Goal: Check status: Check status

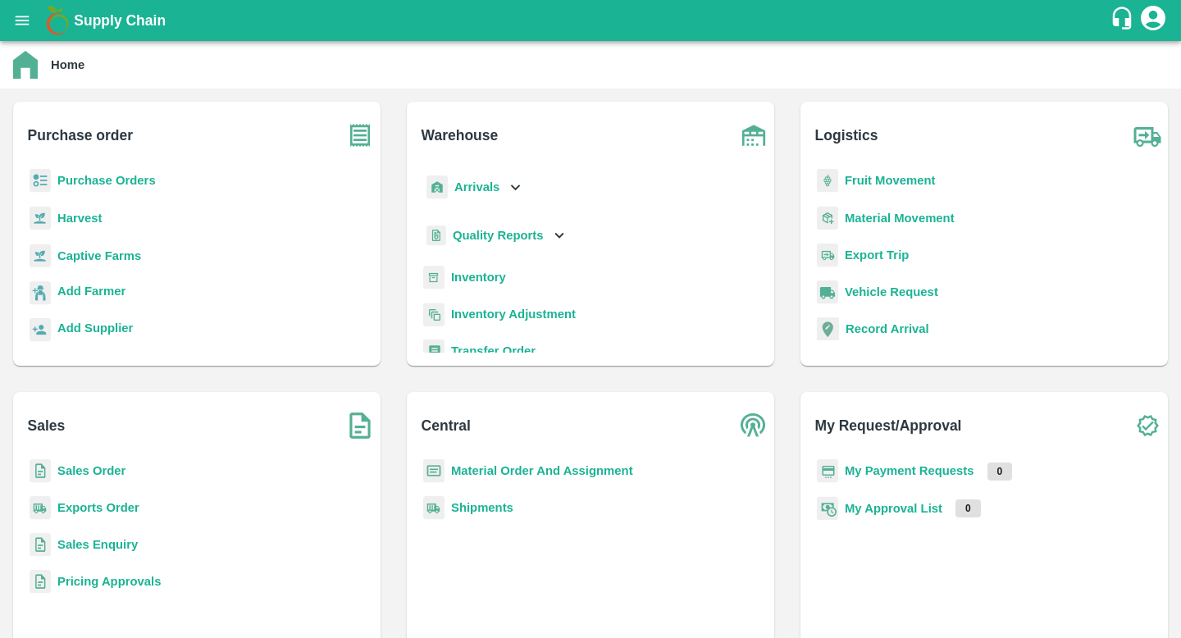
click at [104, 475] on b "Sales Order" at bounding box center [91, 470] width 68 height 13
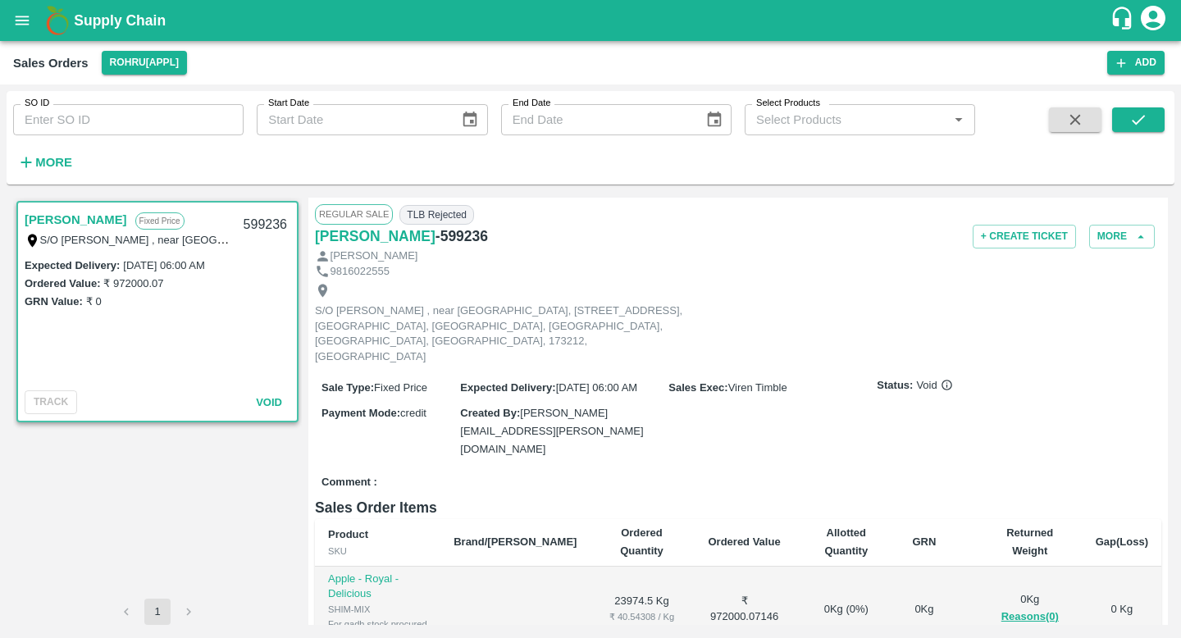
click at [107, 105] on input "SO ID" at bounding box center [128, 119] width 231 height 31
paste input "588231"
click at [1136, 122] on icon "submit" at bounding box center [1138, 120] width 13 height 10
click at [1149, 117] on button "submit" at bounding box center [1138, 119] width 53 height 25
click at [126, 119] on input "588231" at bounding box center [128, 119] width 231 height 31
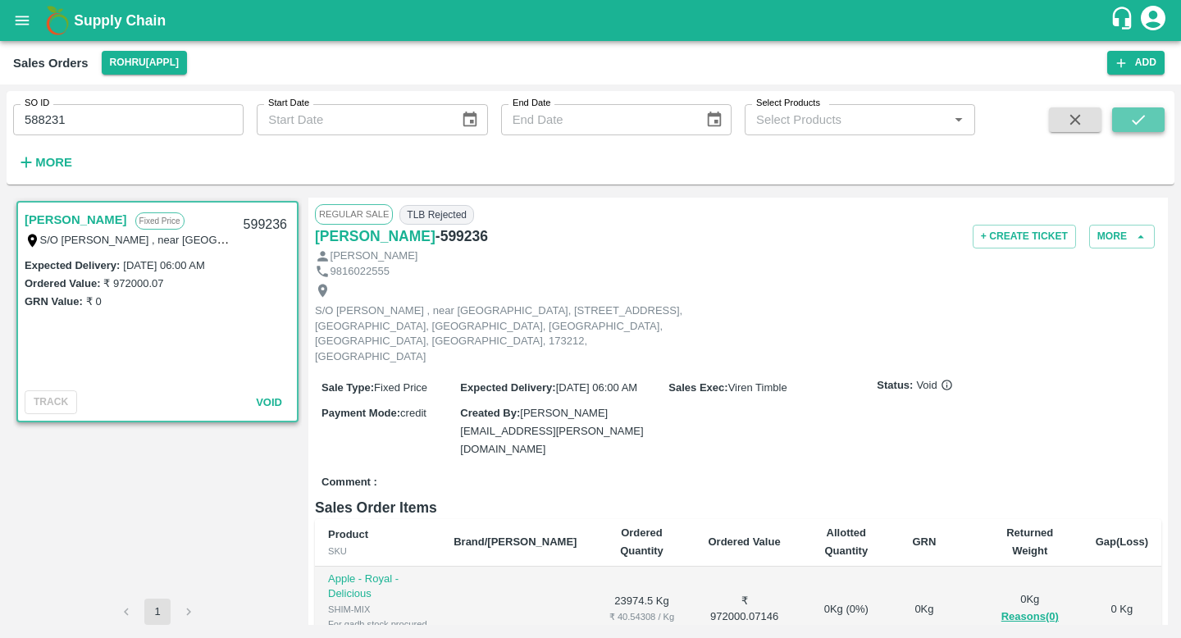
click at [1143, 118] on icon "submit" at bounding box center [1139, 120] width 18 height 18
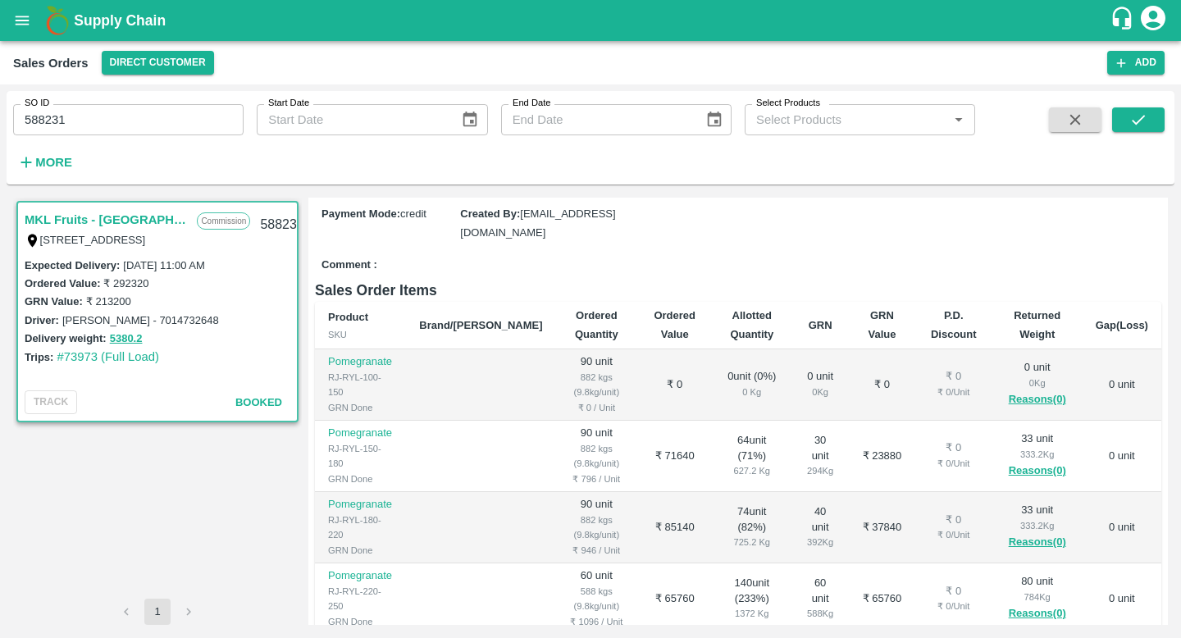
scroll to position [337, 0]
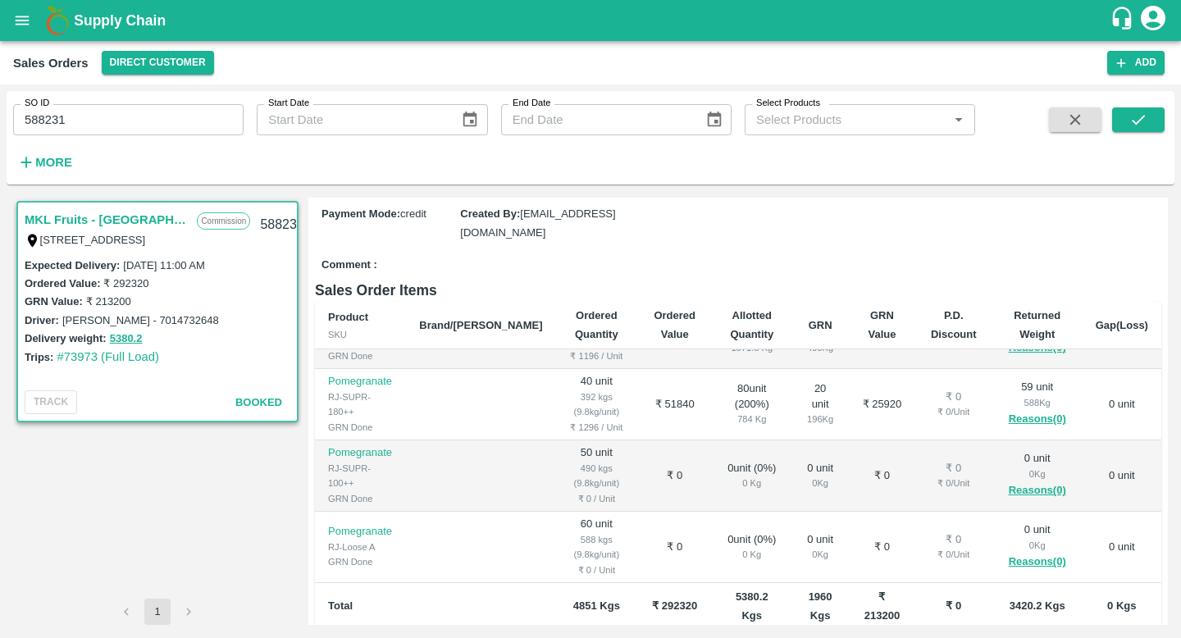
click at [185, 122] on input "588231" at bounding box center [128, 119] width 231 height 31
paste input "text"
type input "590462"
click at [1126, 122] on button "submit" at bounding box center [1138, 119] width 53 height 25
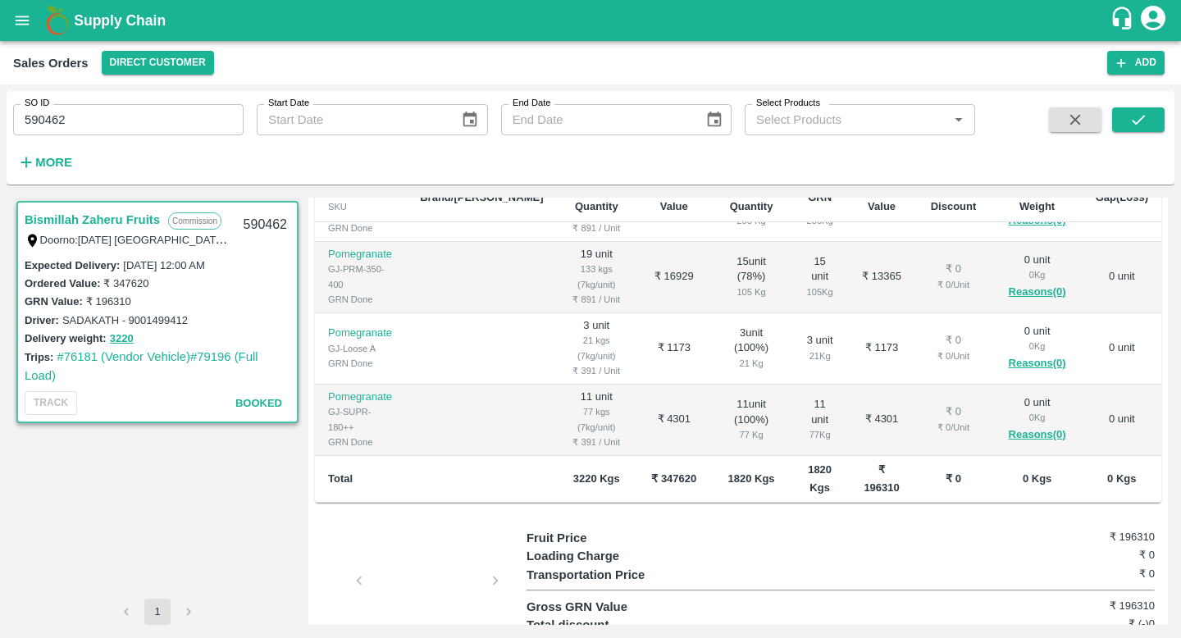
scroll to position [432, 0]
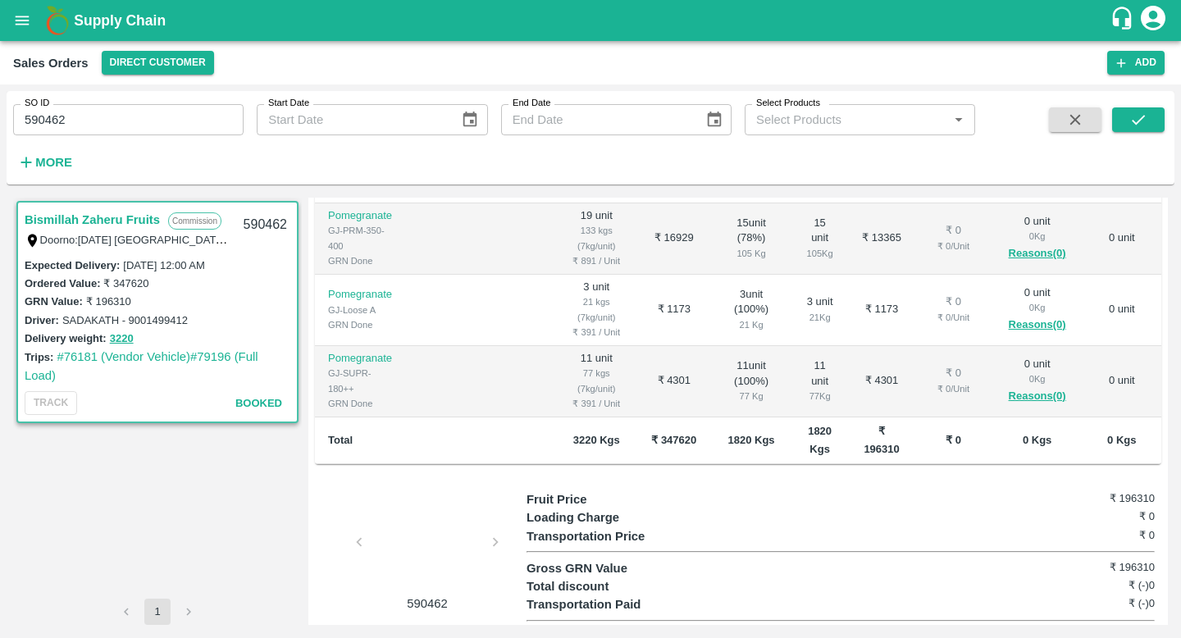
click at [450, 518] on div at bounding box center [427, 547] width 123 height 87
click at [116, 356] on link "#76181 (Vendor Vehicle)" at bounding box center [124, 356] width 134 height 13
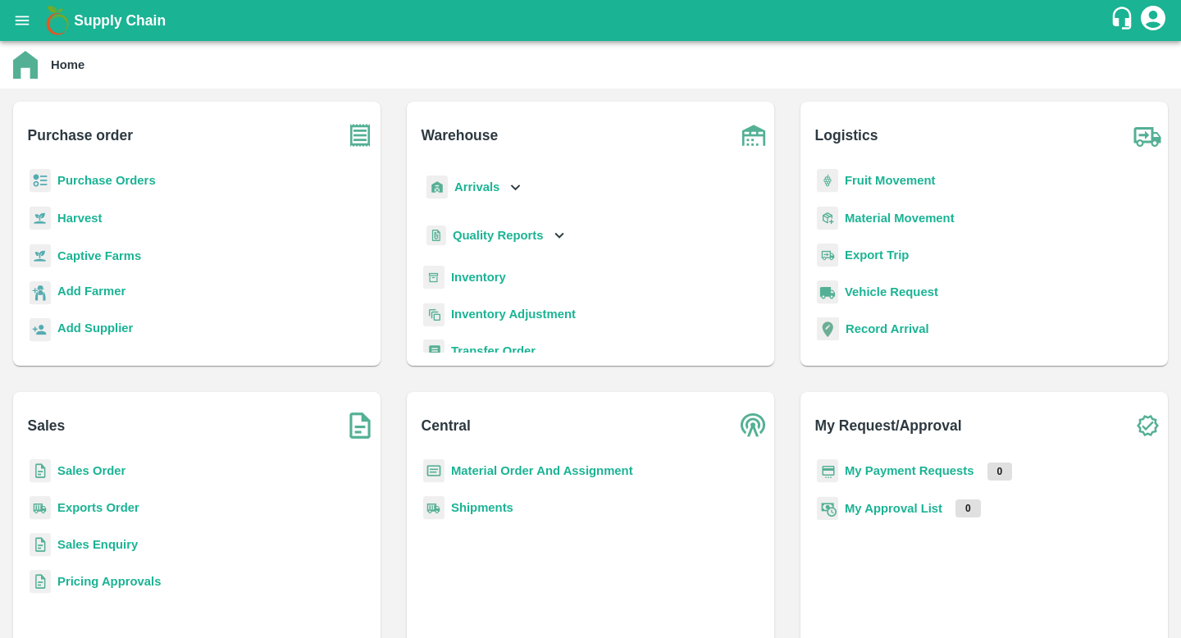
click at [116, 466] on b "Sales Order" at bounding box center [91, 470] width 68 height 13
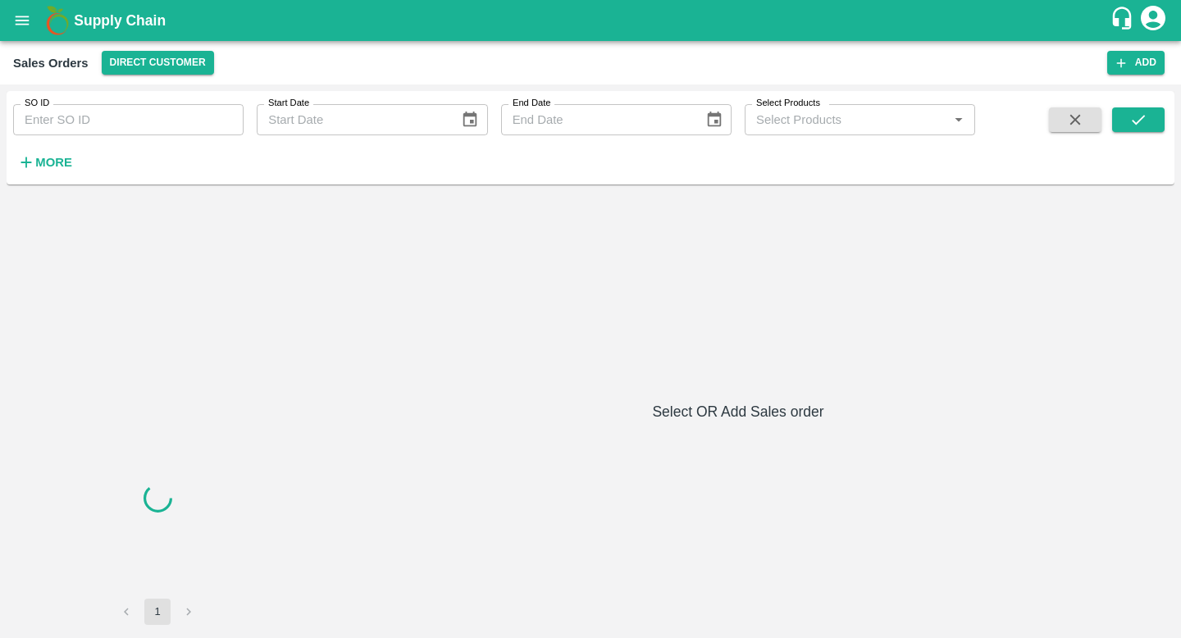
click at [121, 133] on input "SO ID" at bounding box center [128, 119] width 231 height 31
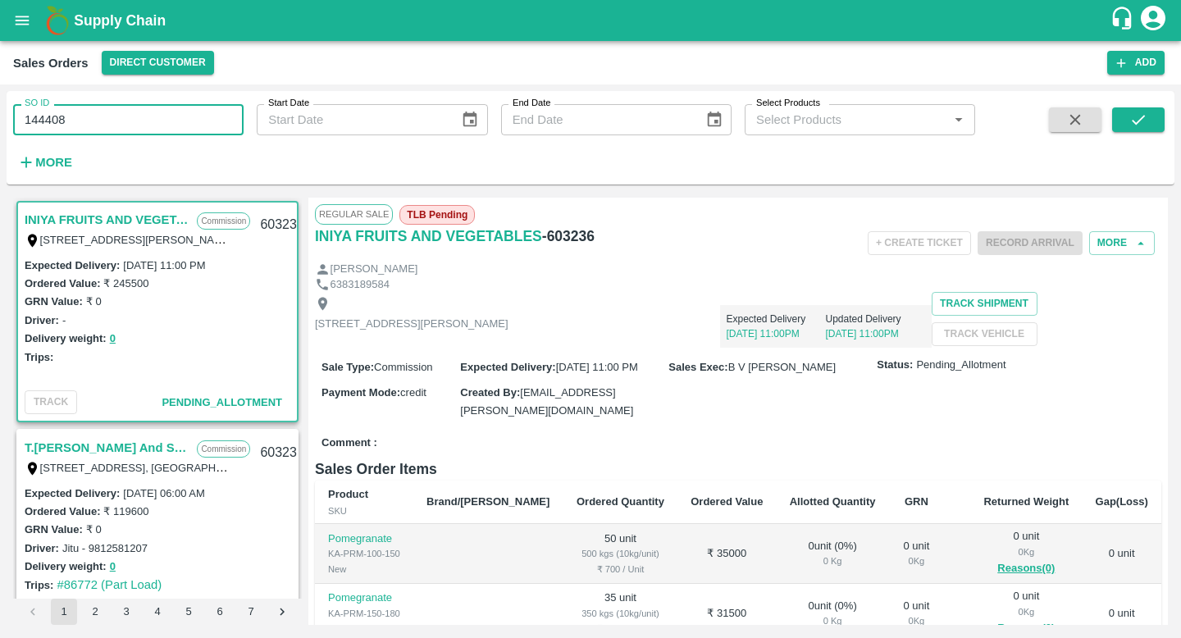
type input "144408"
click at [19, 17] on icon "open drawer" at bounding box center [22, 20] width 18 height 18
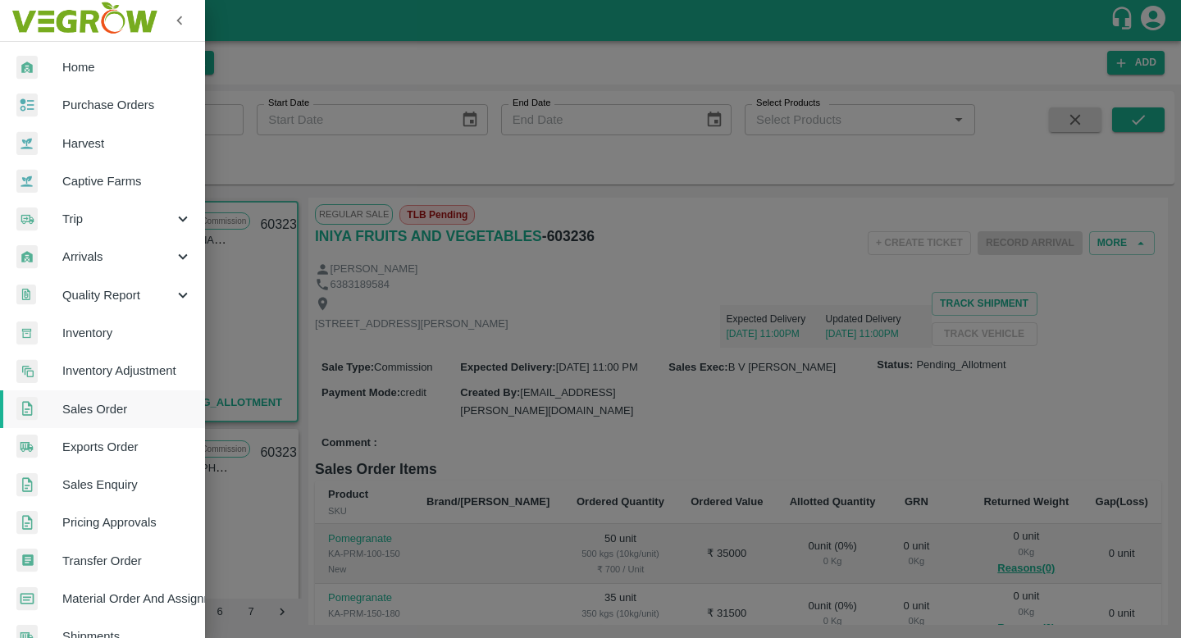
click at [81, 94] on link "Purchase Orders" at bounding box center [102, 105] width 205 height 38
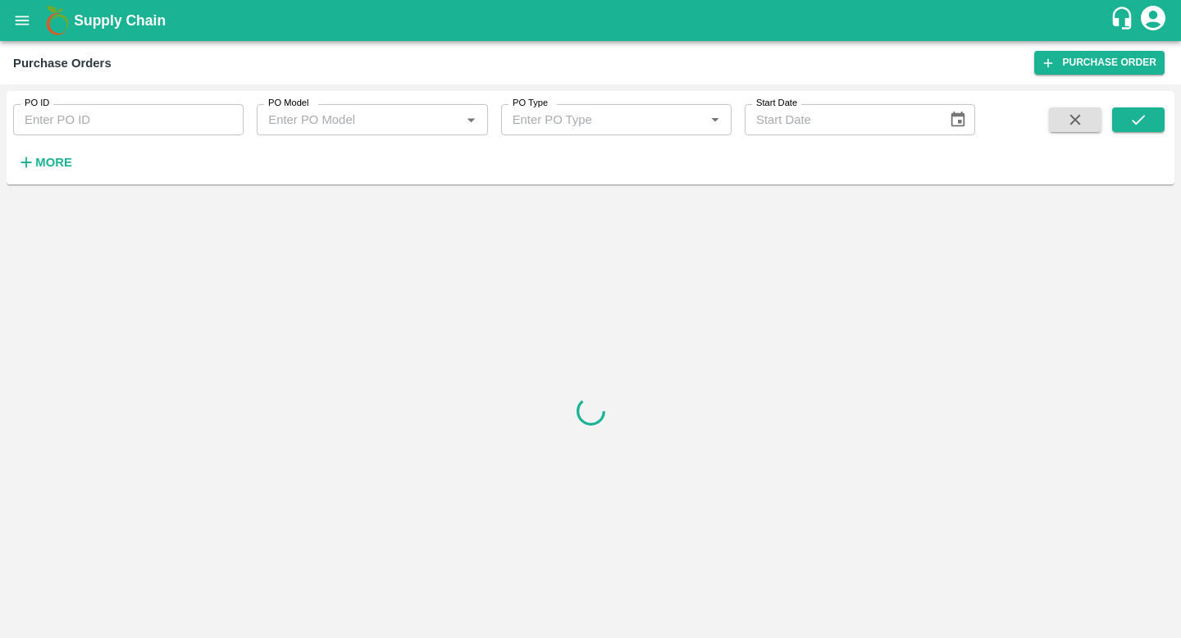
click at [69, 114] on input "PO ID" at bounding box center [128, 119] width 231 height 31
paste input "144408"
type input "144408"
click at [1137, 117] on icon "submit" at bounding box center [1139, 120] width 18 height 18
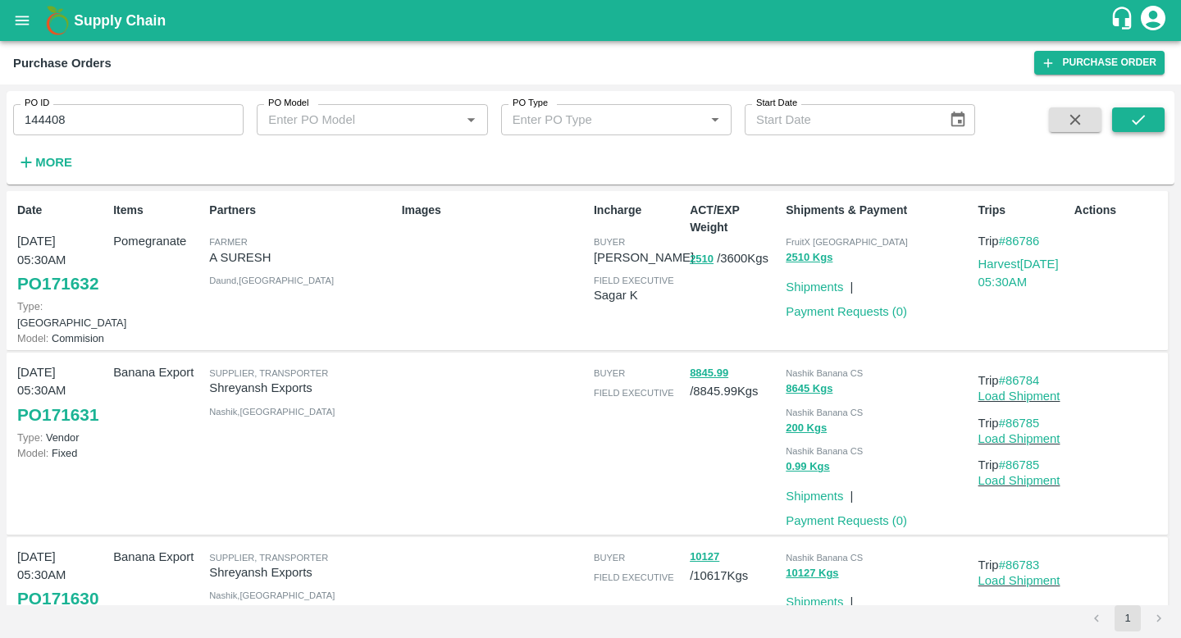
click at [1134, 124] on icon "submit" at bounding box center [1139, 120] width 18 height 18
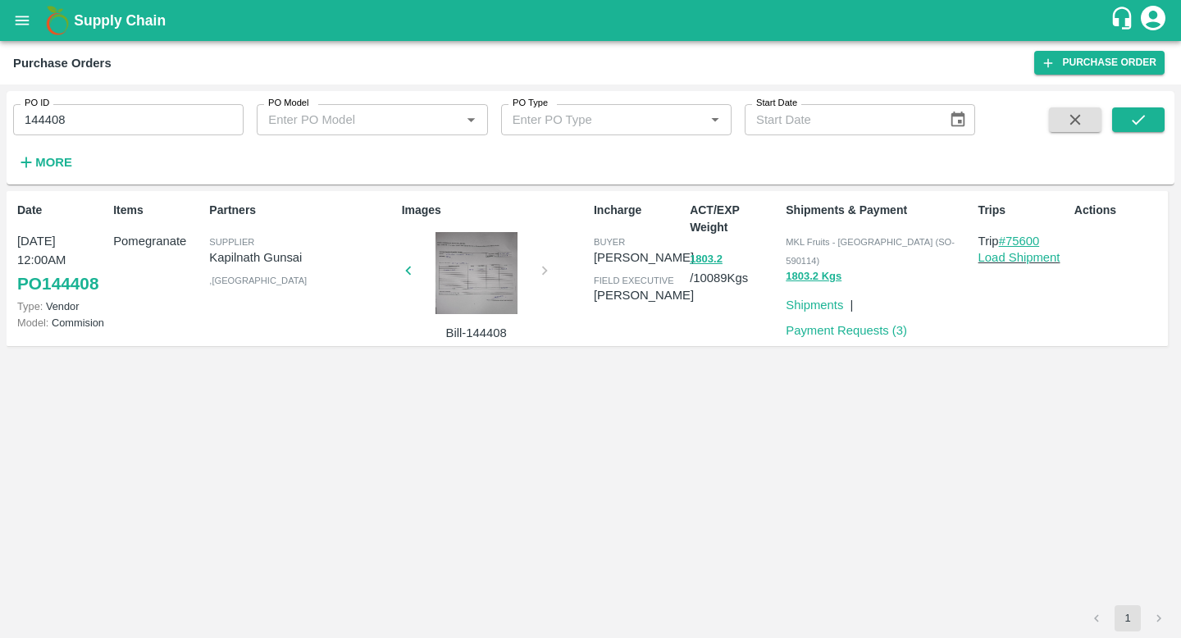
click at [1029, 237] on link "#75600" at bounding box center [1019, 241] width 41 height 13
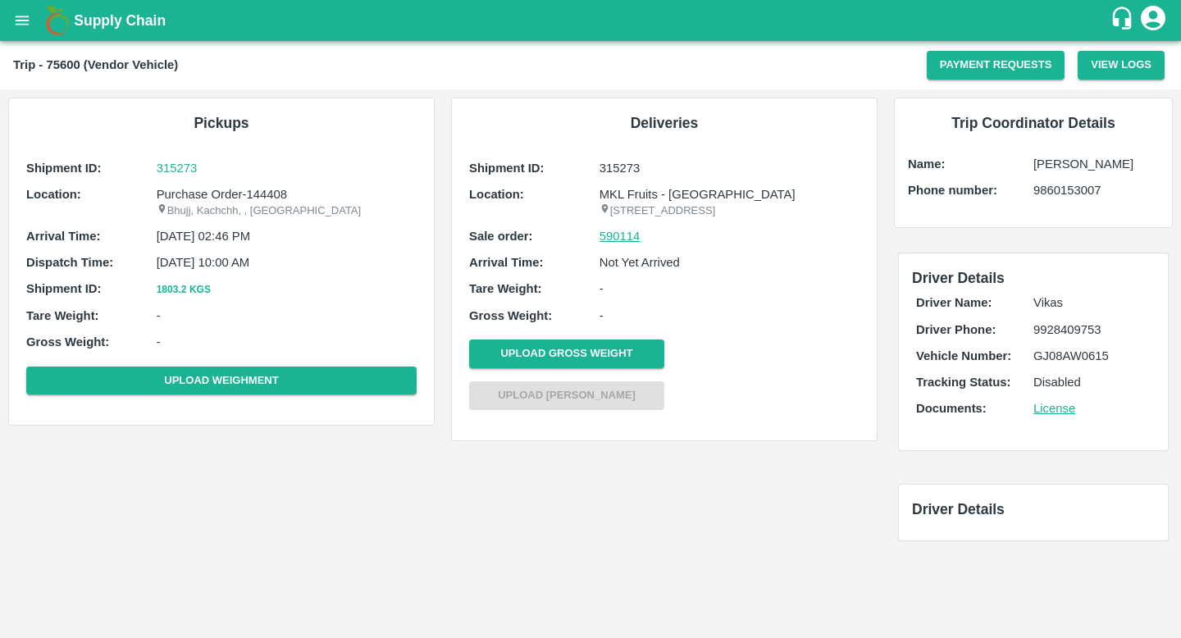
click at [618, 245] on link "590114" at bounding box center [620, 236] width 41 height 18
click at [625, 164] on p "315273" at bounding box center [730, 168] width 260 height 18
copy p "315273"
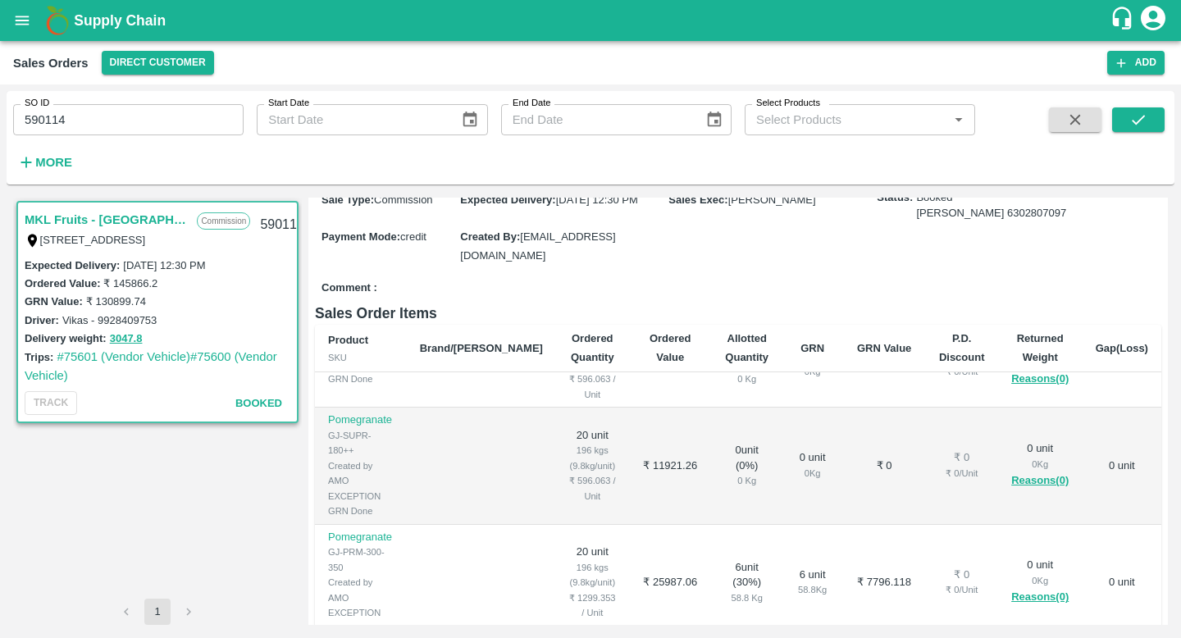
scroll to position [719, 0]
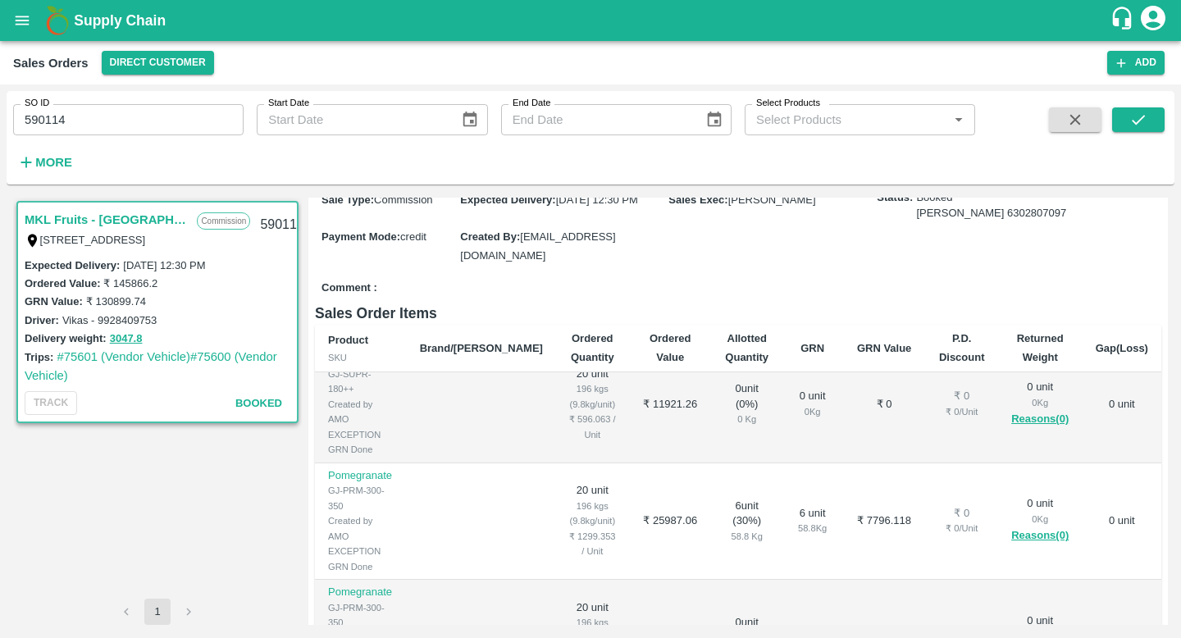
click at [162, 118] on input "590114" at bounding box center [128, 119] width 231 height 31
paste input "text"
type input "590462"
click at [1135, 120] on icon "submit" at bounding box center [1139, 120] width 18 height 18
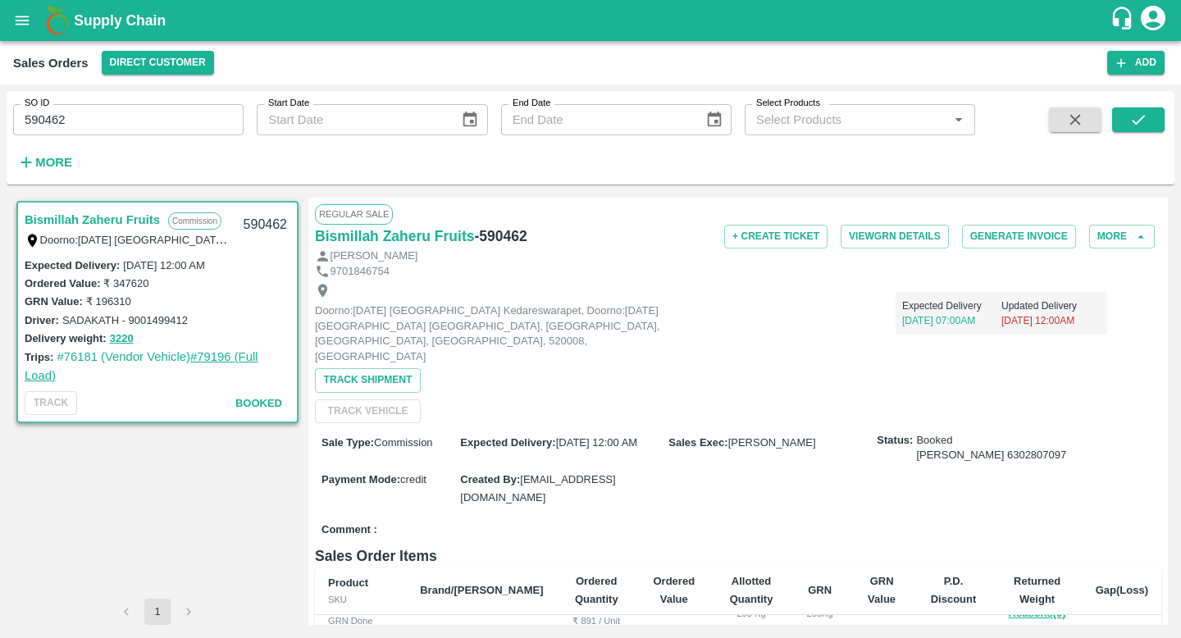
click at [232, 355] on link "#79196 (Full Load)" at bounding box center [142, 365] width 234 height 31
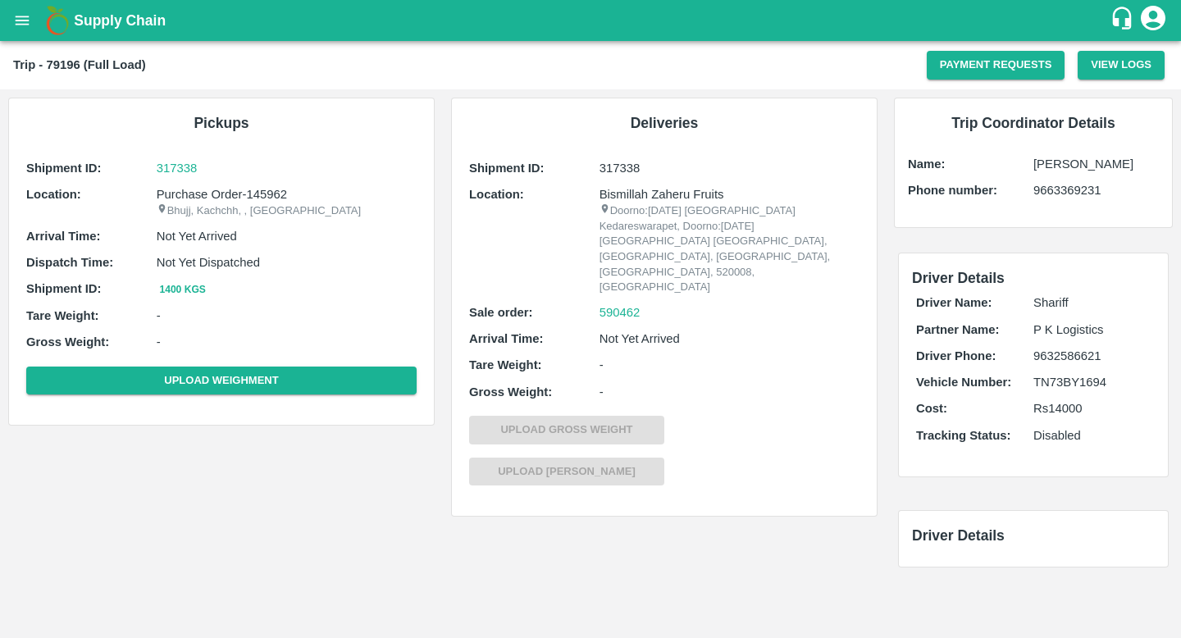
click at [606, 163] on p "317338" at bounding box center [730, 168] width 260 height 18
copy p "317338"
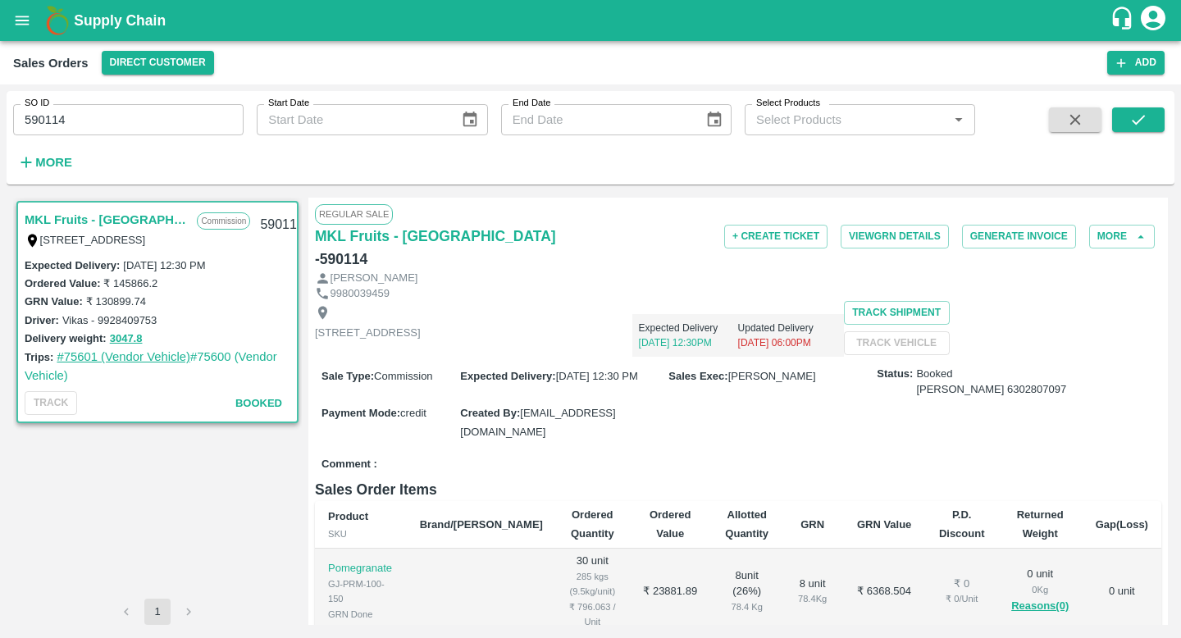
click at [134, 361] on link "#75601 (Vendor Vehicle)" at bounding box center [124, 356] width 134 height 13
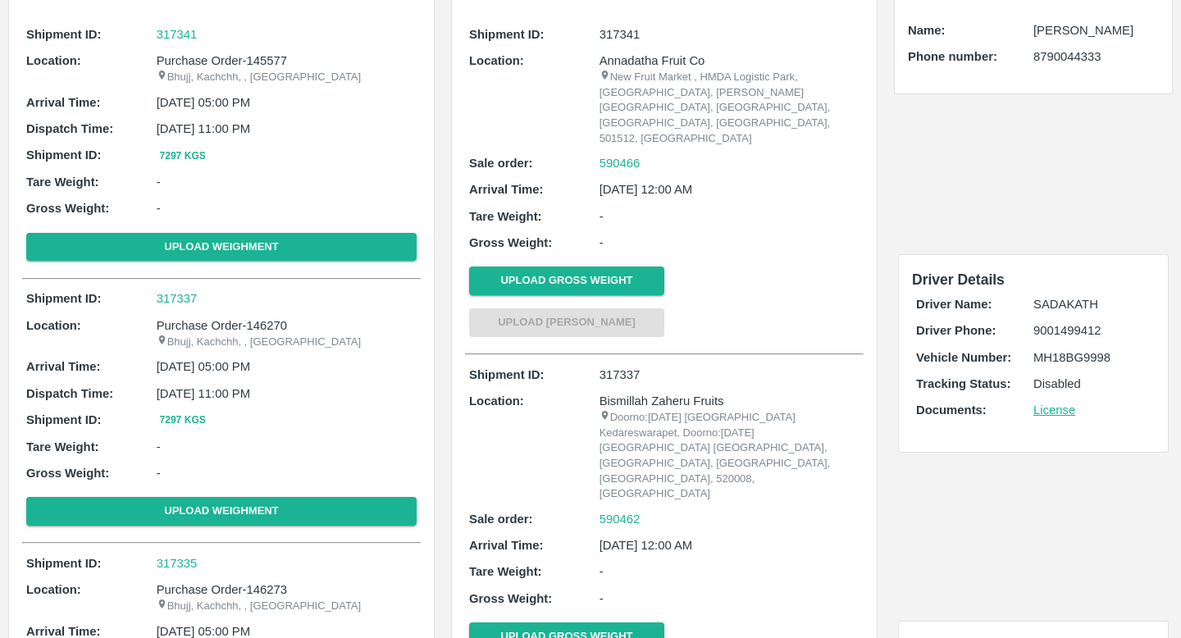
scroll to position [170, 0]
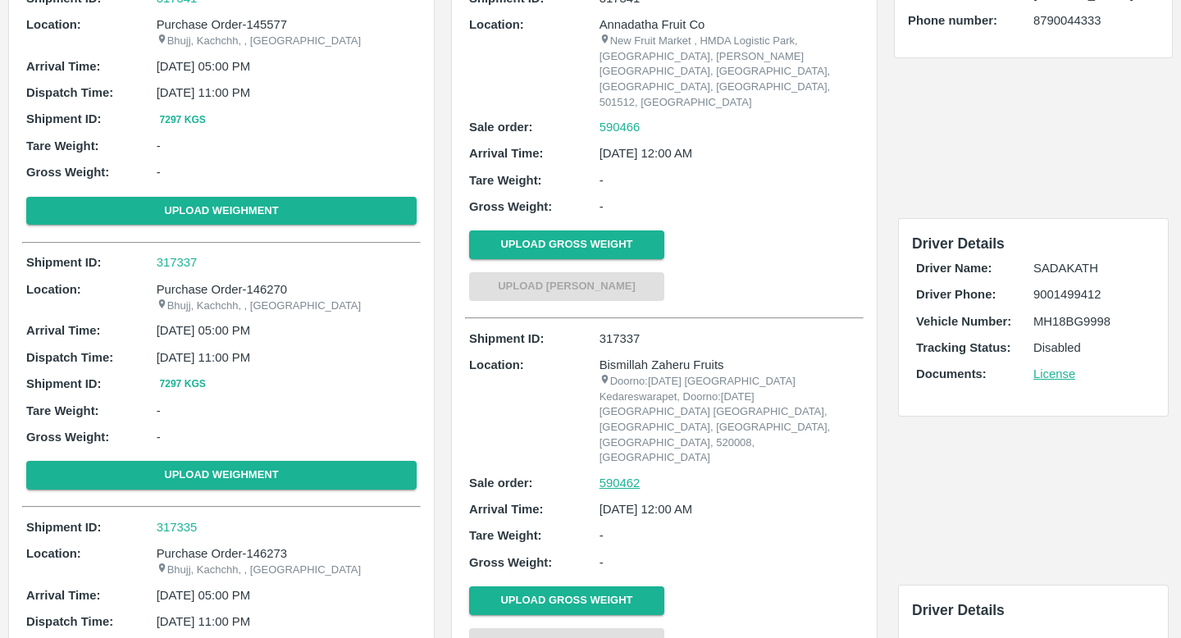
click at [610, 474] on link "590462" at bounding box center [620, 483] width 41 height 18
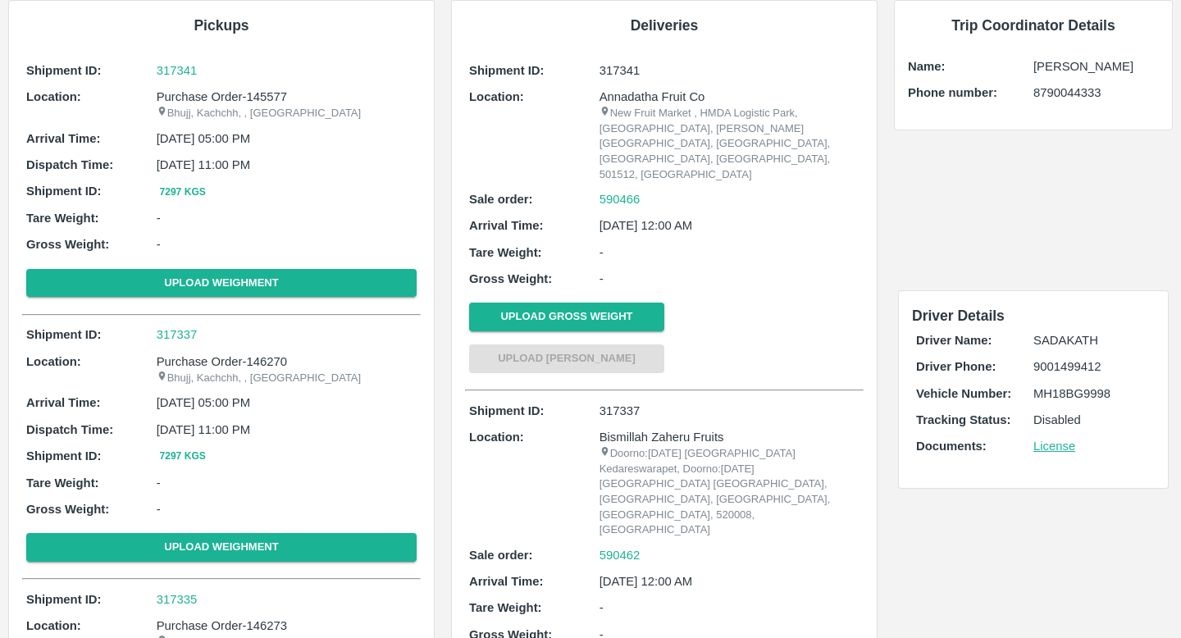
scroll to position [55, 0]
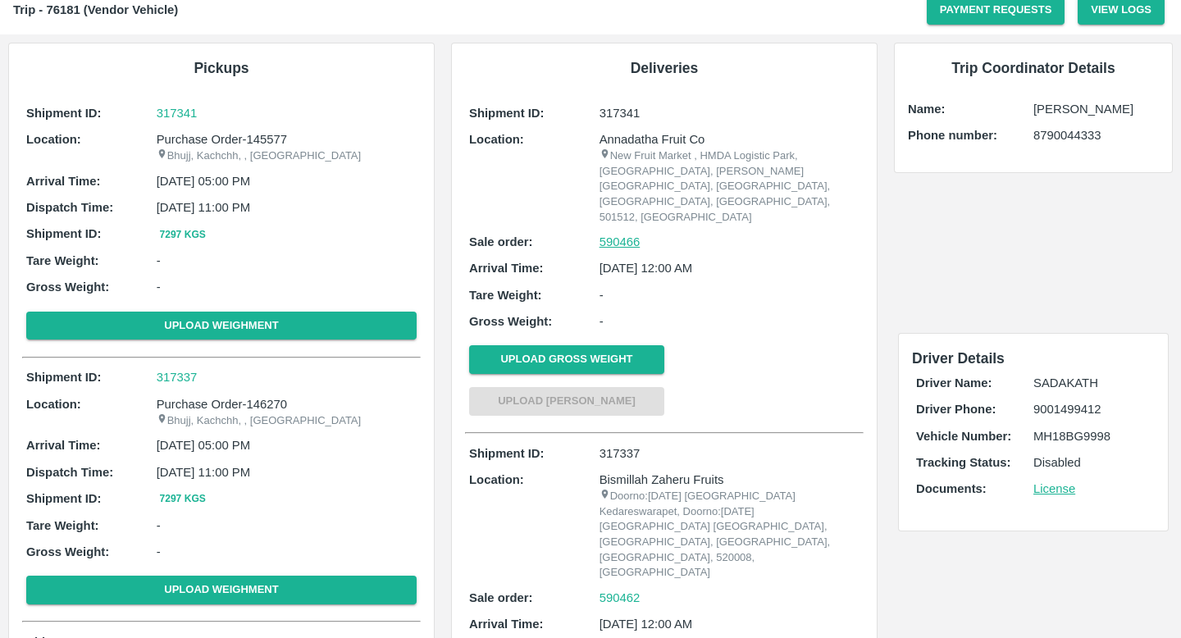
click at [622, 233] on link "590466" at bounding box center [620, 242] width 41 height 18
click at [190, 234] on button "7297 Kgs" at bounding box center [183, 234] width 53 height 17
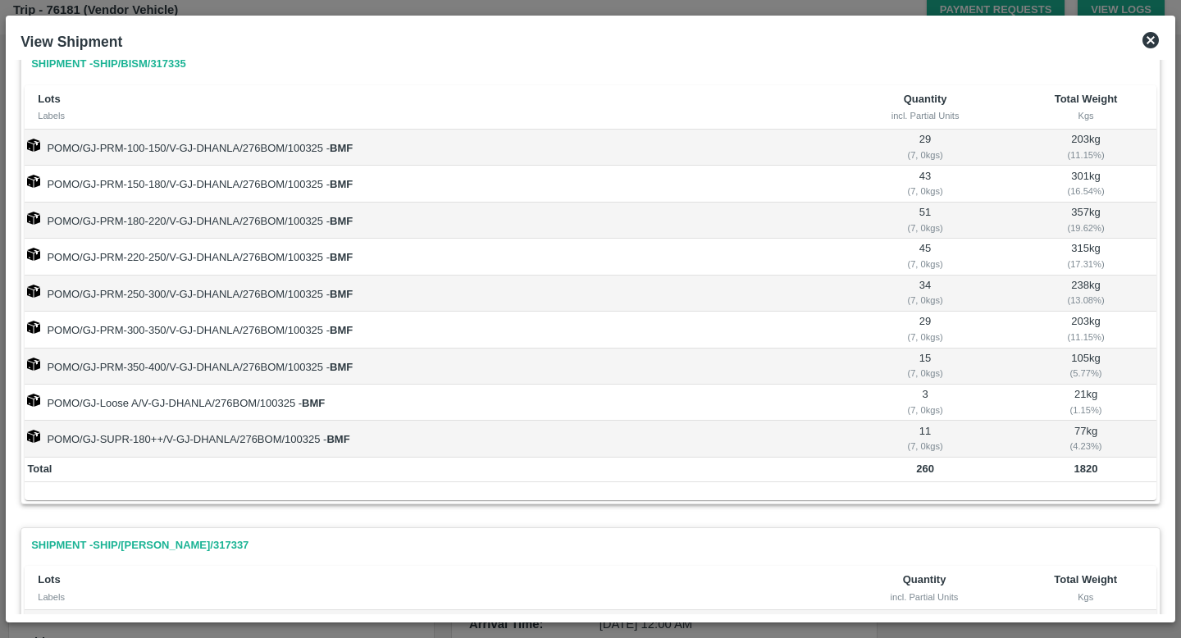
scroll to position [0, 0]
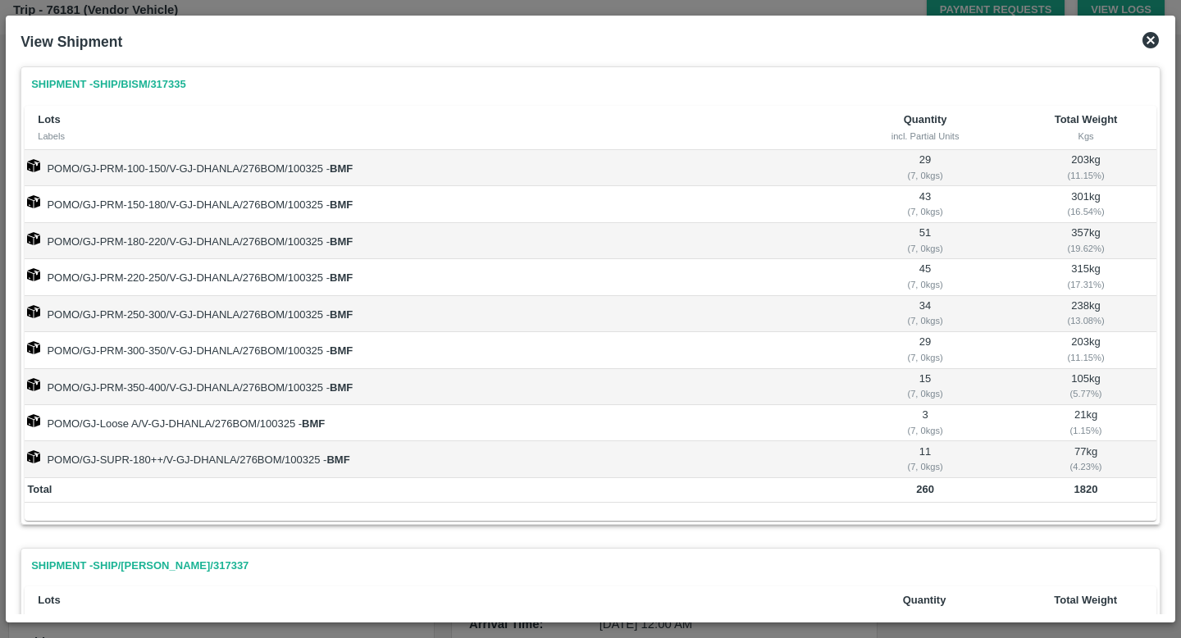
click at [153, 82] on link "Shipment - SHIP/BISM/317335" at bounding box center [109, 85] width 168 height 29
click at [1149, 43] on icon at bounding box center [1151, 40] width 16 height 16
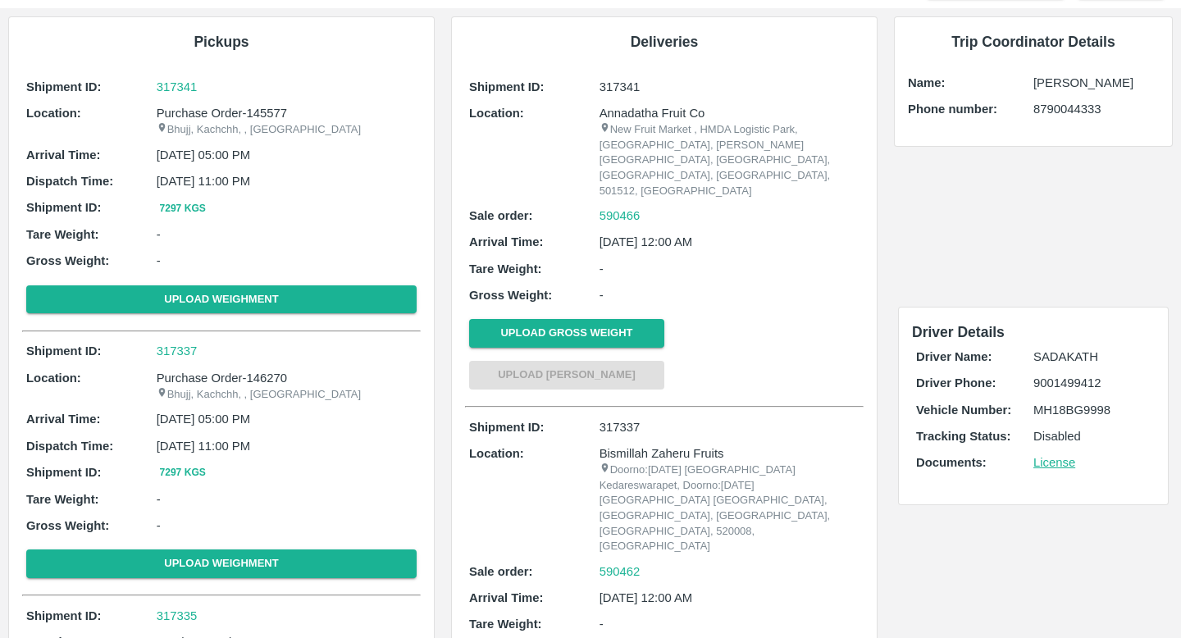
scroll to position [110, 0]
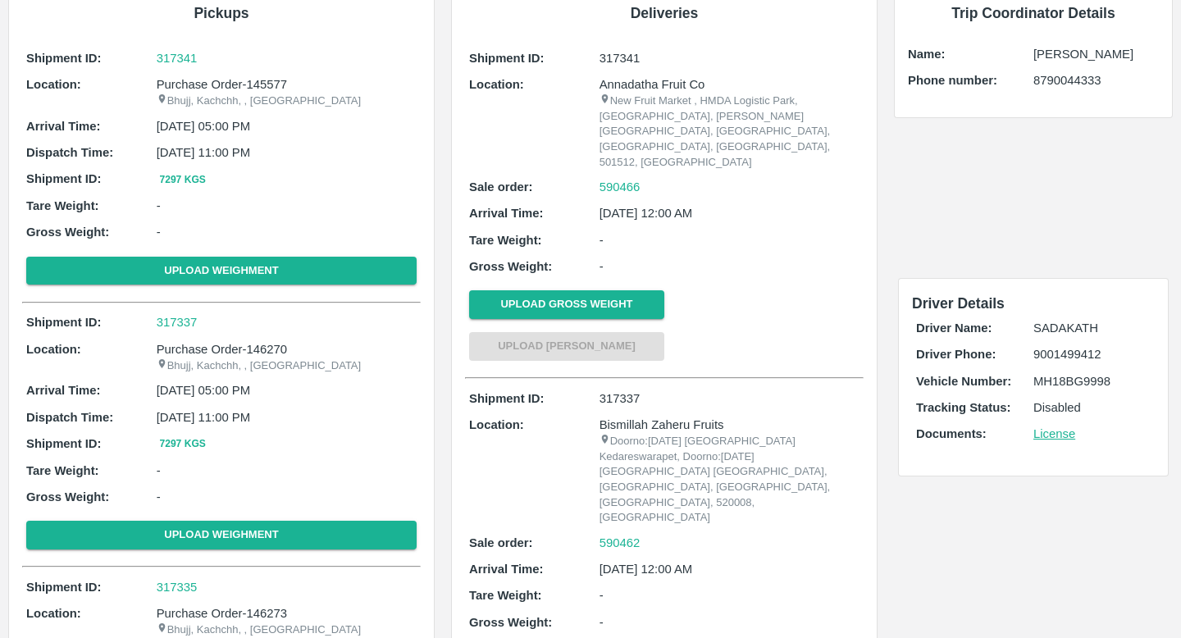
click at [623, 390] on p "317337" at bounding box center [730, 399] width 260 height 18
copy p "317337"
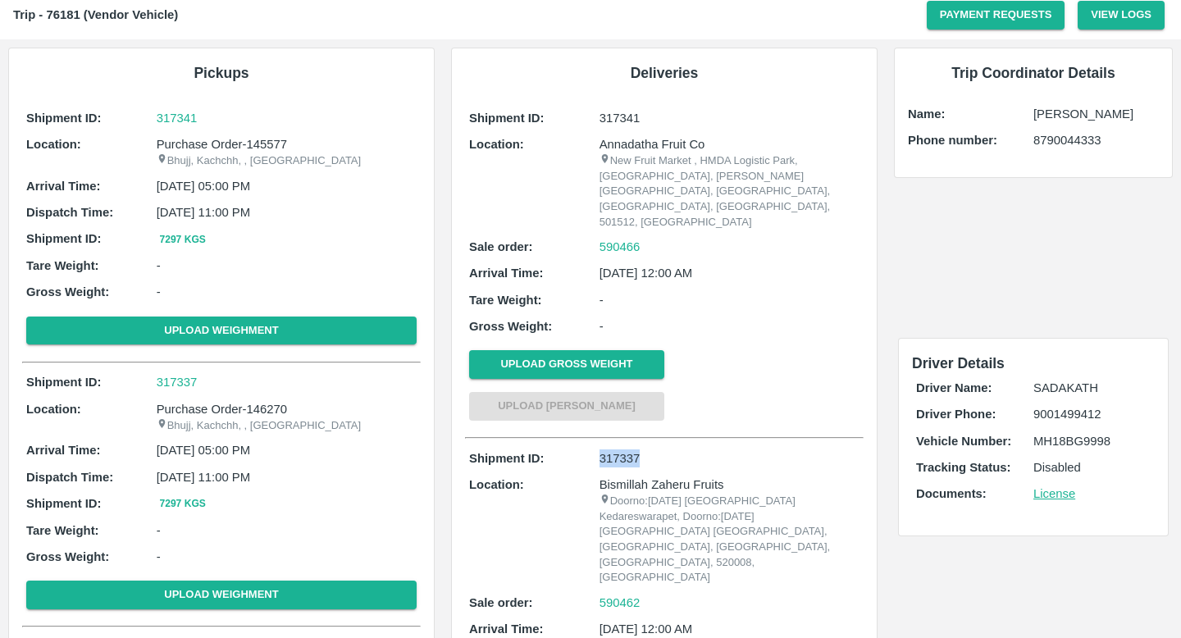
scroll to position [46, 0]
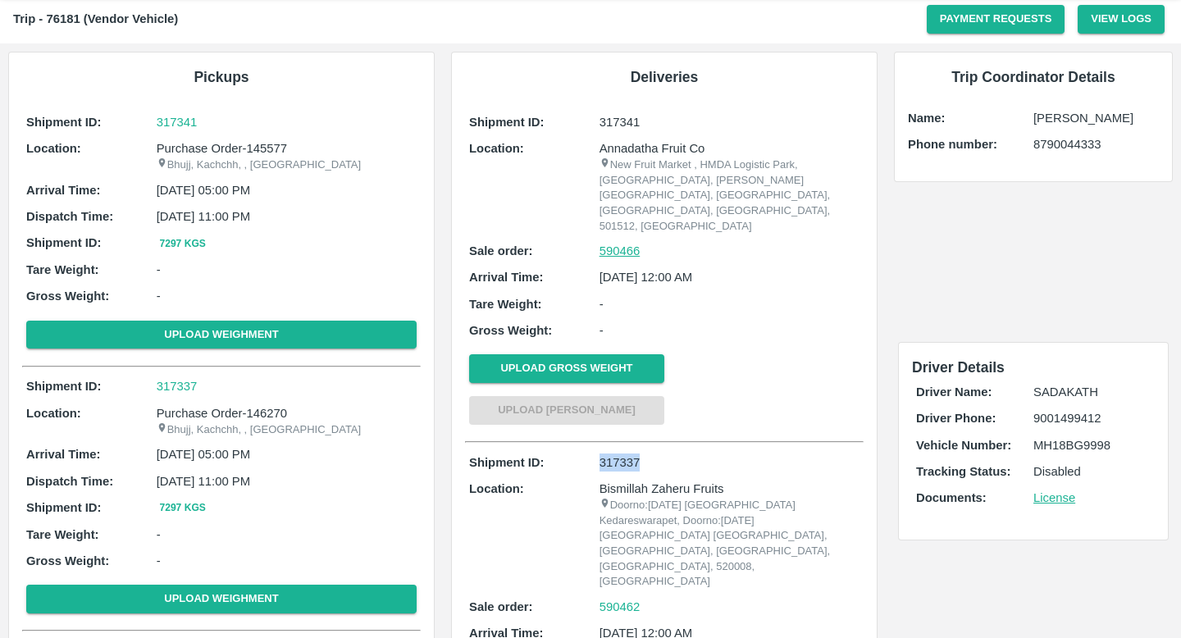
click at [622, 242] on link "590466" at bounding box center [620, 251] width 41 height 18
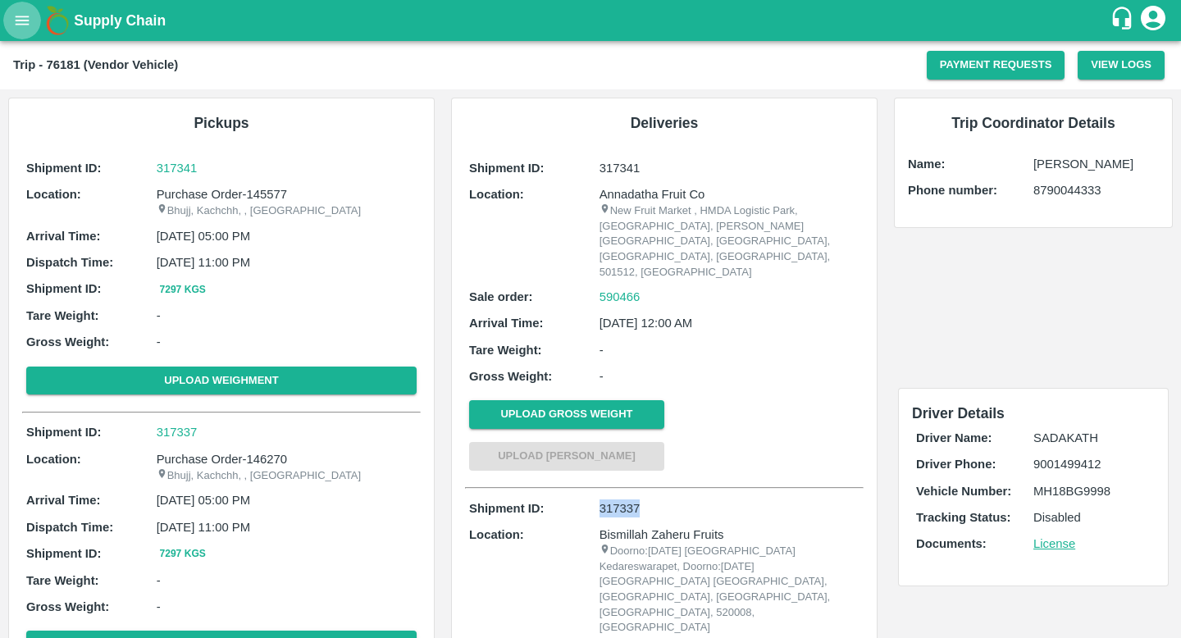
click at [30, 27] on icon "open drawer" at bounding box center [22, 20] width 18 height 18
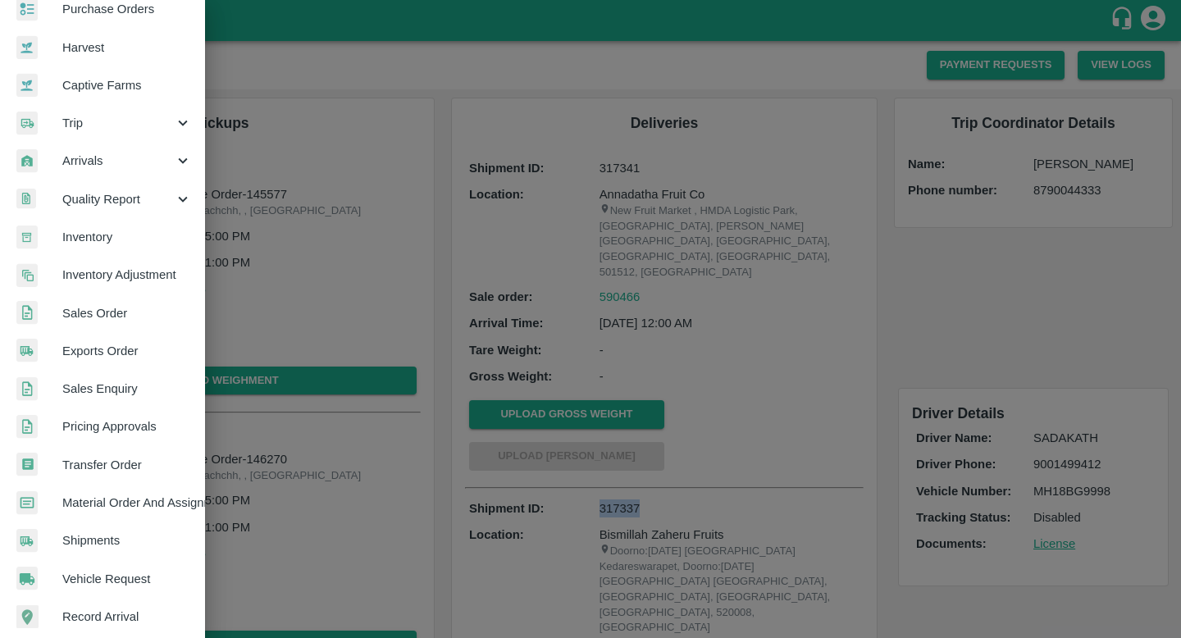
scroll to position [296, 0]
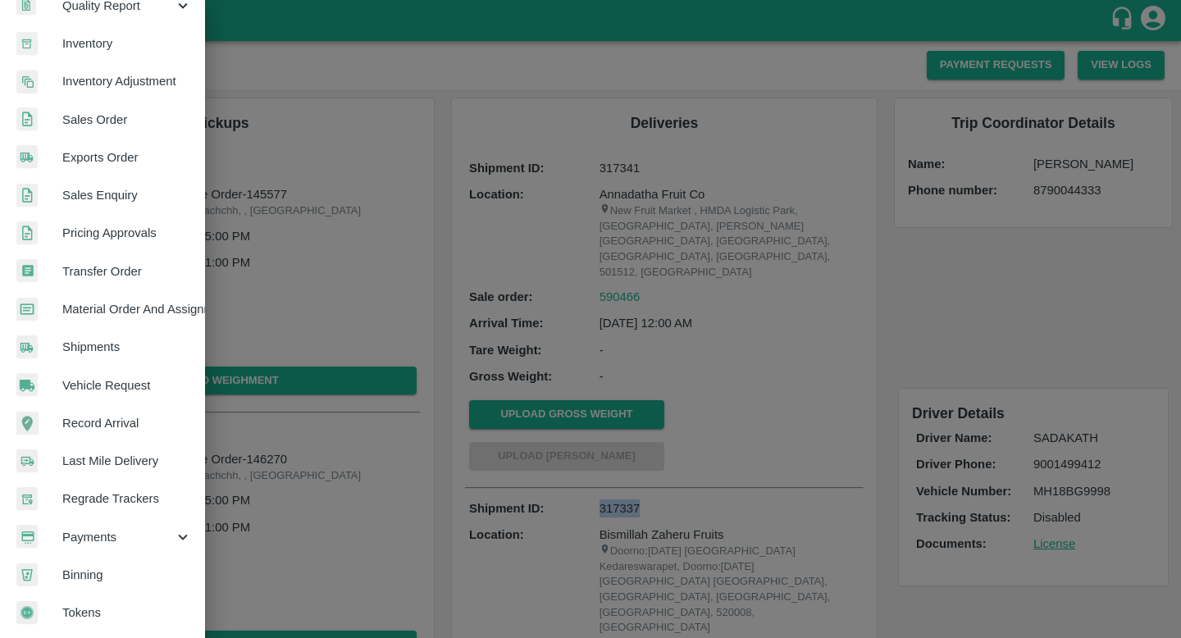
click at [92, 338] on span "Shipments" at bounding box center [127, 347] width 130 height 18
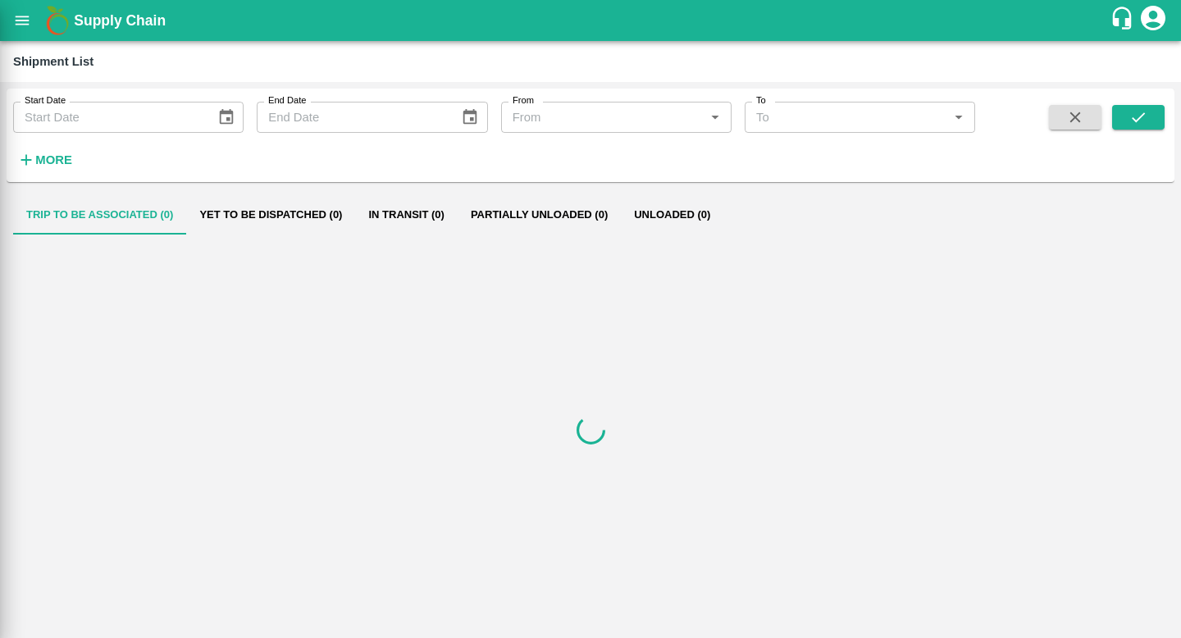
scroll to position [290, 0]
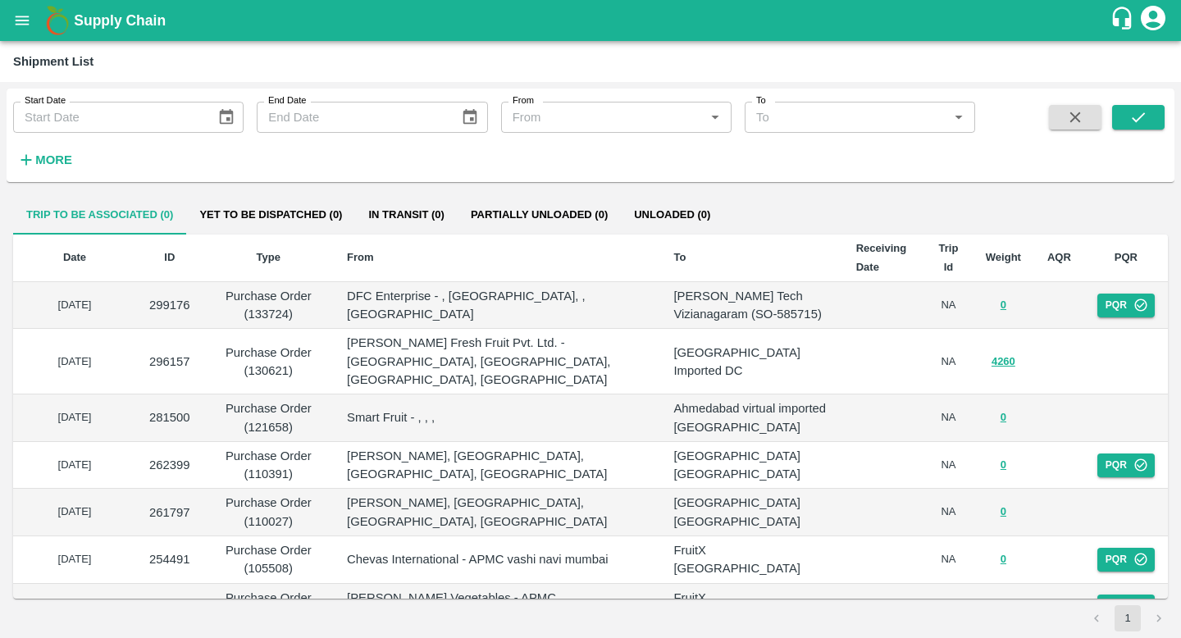
click at [66, 162] on strong "More" at bounding box center [53, 159] width 37 height 13
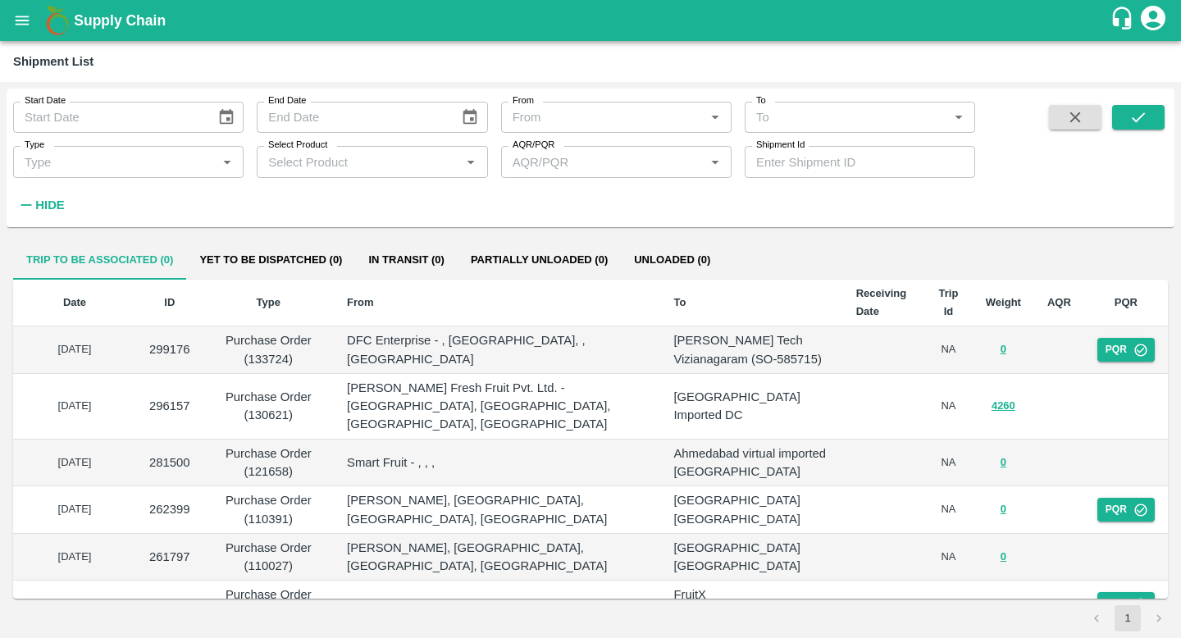
click at [835, 158] on input "Shipment Id" at bounding box center [860, 161] width 231 height 31
paste input "237738"
type input "237738"
click at [1140, 124] on icon "submit" at bounding box center [1139, 117] width 18 height 18
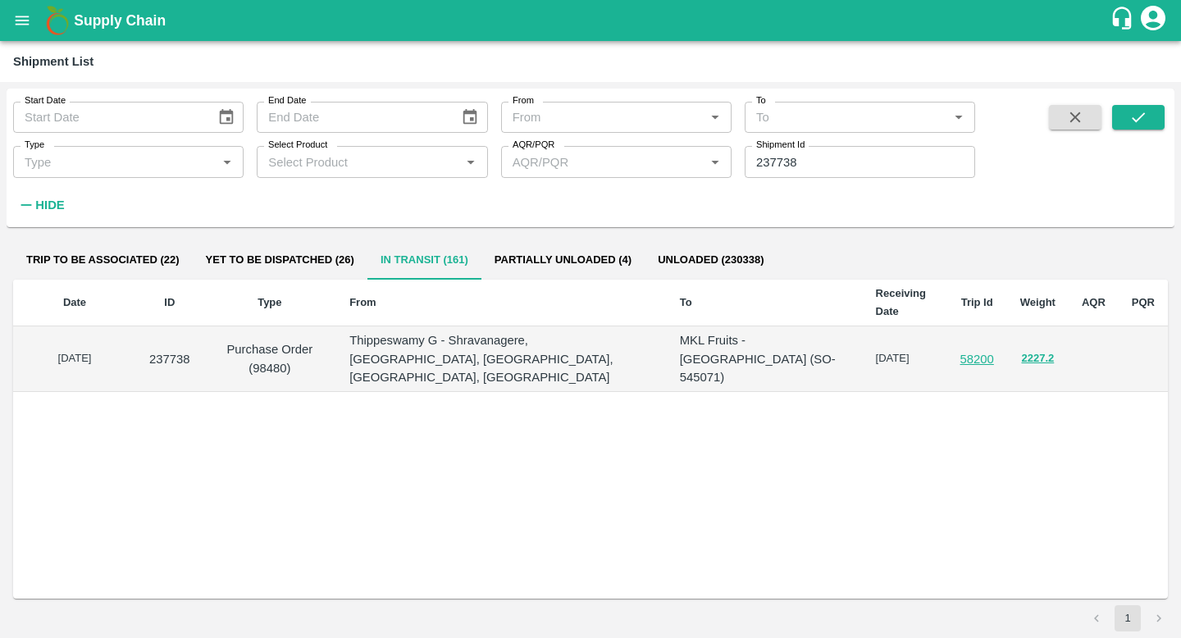
click at [17, 19] on icon "open drawer" at bounding box center [22, 20] width 18 height 18
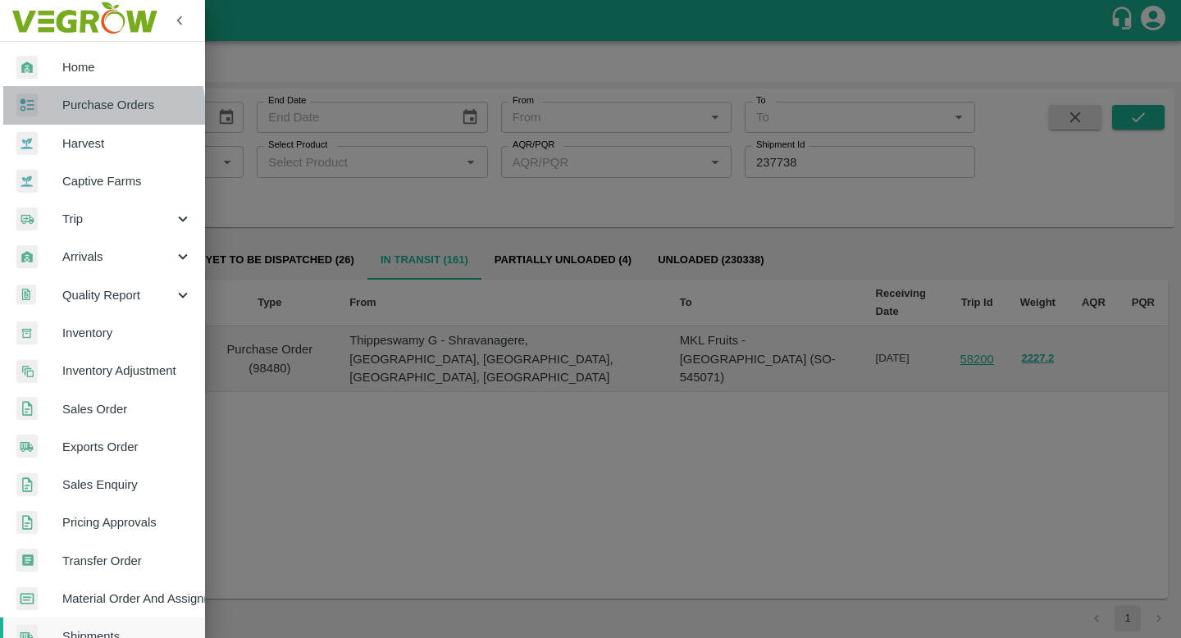
click at [70, 113] on span "Purchase Orders" at bounding box center [127, 105] width 130 height 18
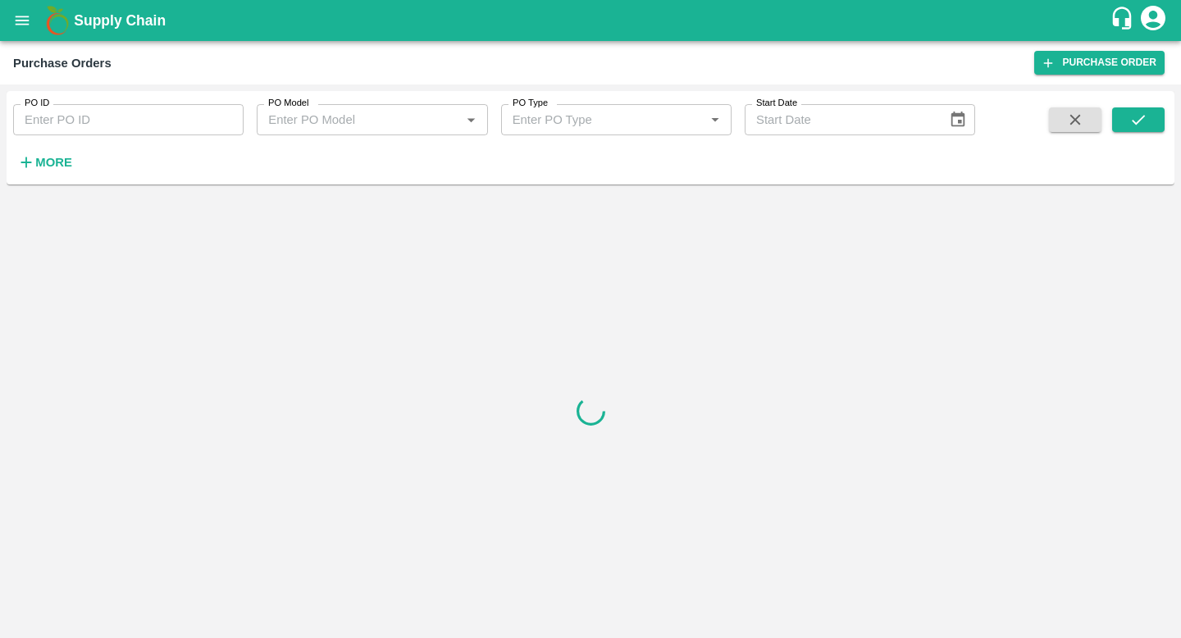
click at [94, 121] on input "PO ID" at bounding box center [128, 119] width 231 height 31
paste input "148815"
type input "148815"
click at [1138, 126] on icon "submit" at bounding box center [1139, 120] width 18 height 18
click at [55, 162] on strong "More" at bounding box center [53, 162] width 37 height 13
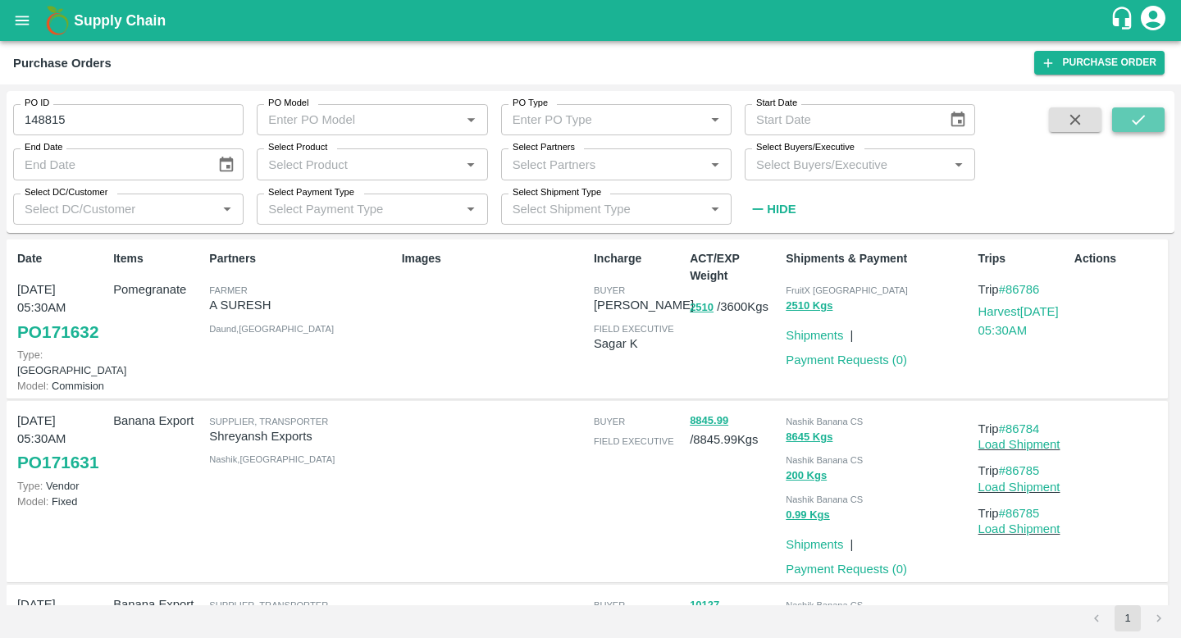
click at [1140, 124] on icon "submit" at bounding box center [1139, 120] width 18 height 18
click at [1124, 121] on button "submit" at bounding box center [1138, 119] width 53 height 25
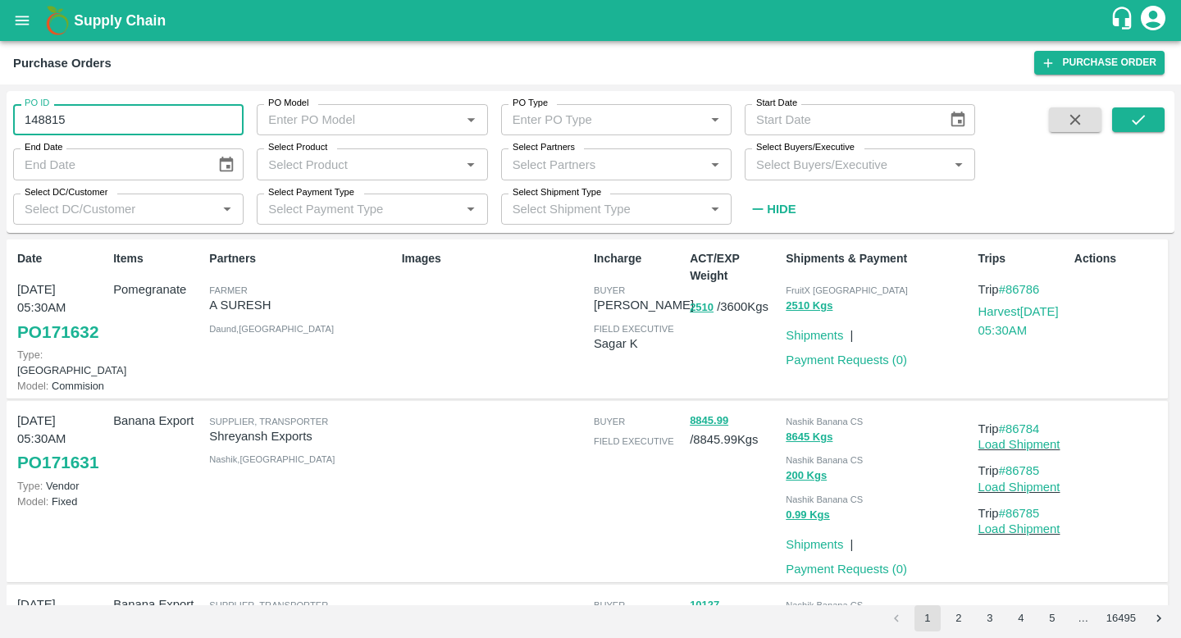
click at [112, 114] on input "148815" at bounding box center [128, 119] width 231 height 31
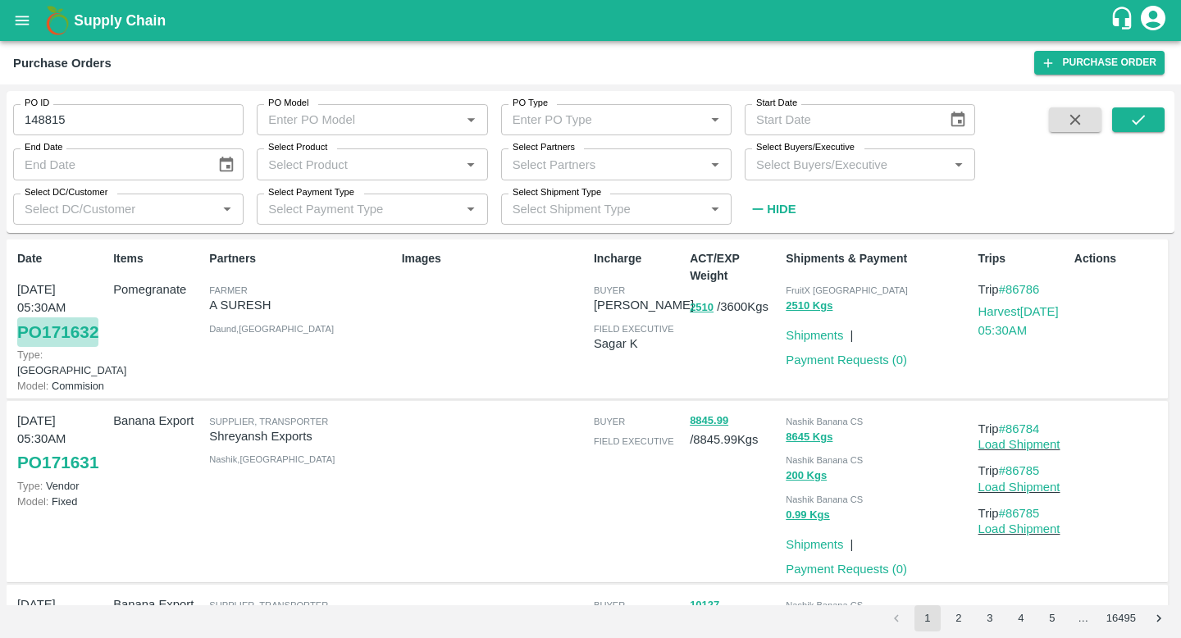
click at [88, 330] on link "PO 171632" at bounding box center [57, 332] width 81 height 30
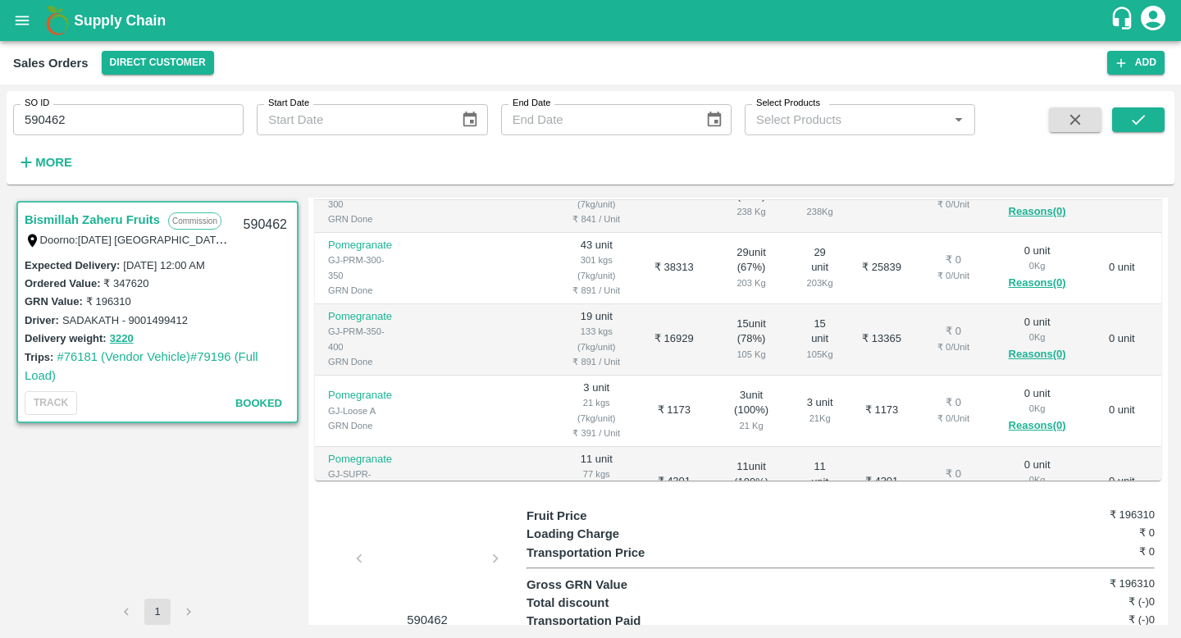
scroll to position [409, 0]
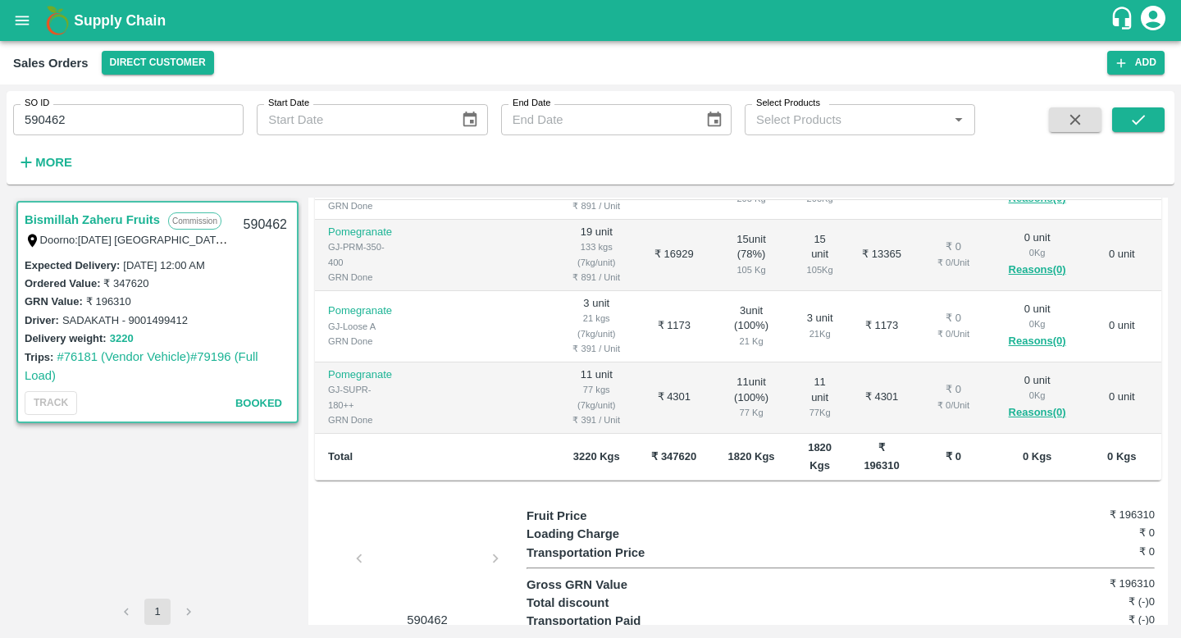
click at [128, 335] on button "3220" at bounding box center [122, 339] width 24 height 19
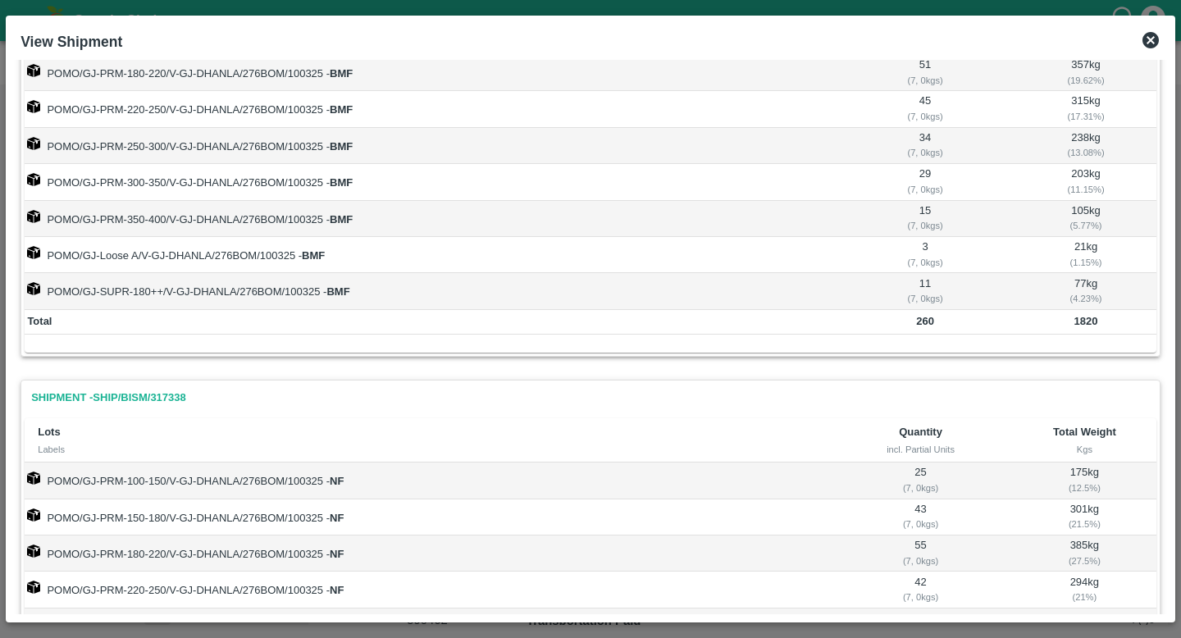
scroll to position [0, 0]
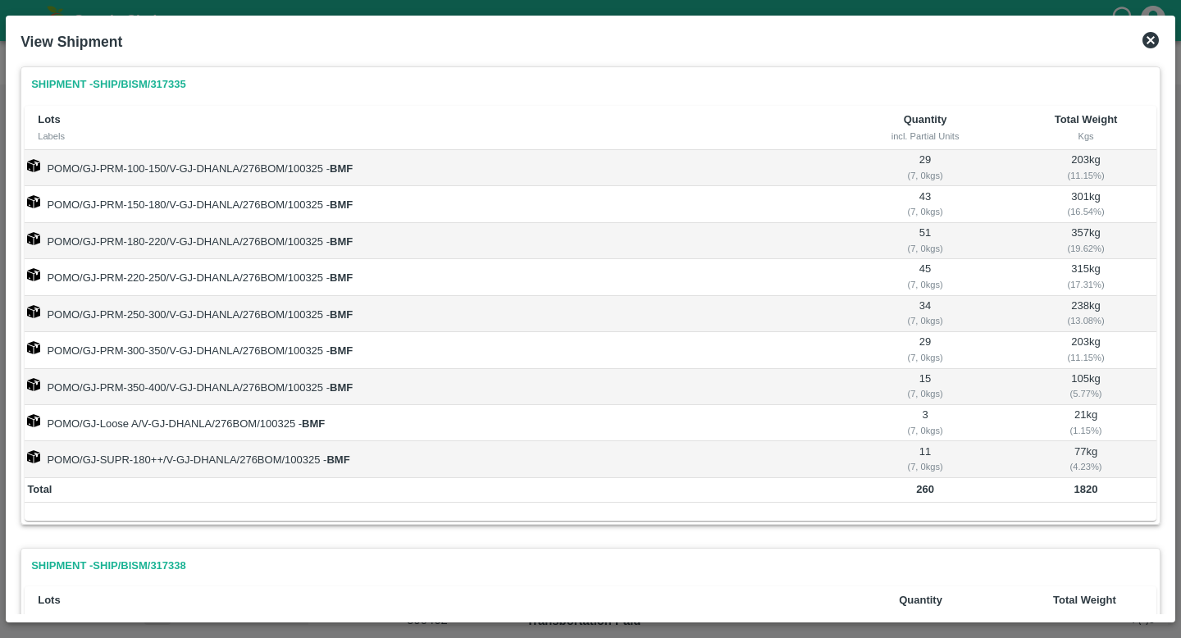
click at [1153, 44] on icon at bounding box center [1151, 40] width 16 height 16
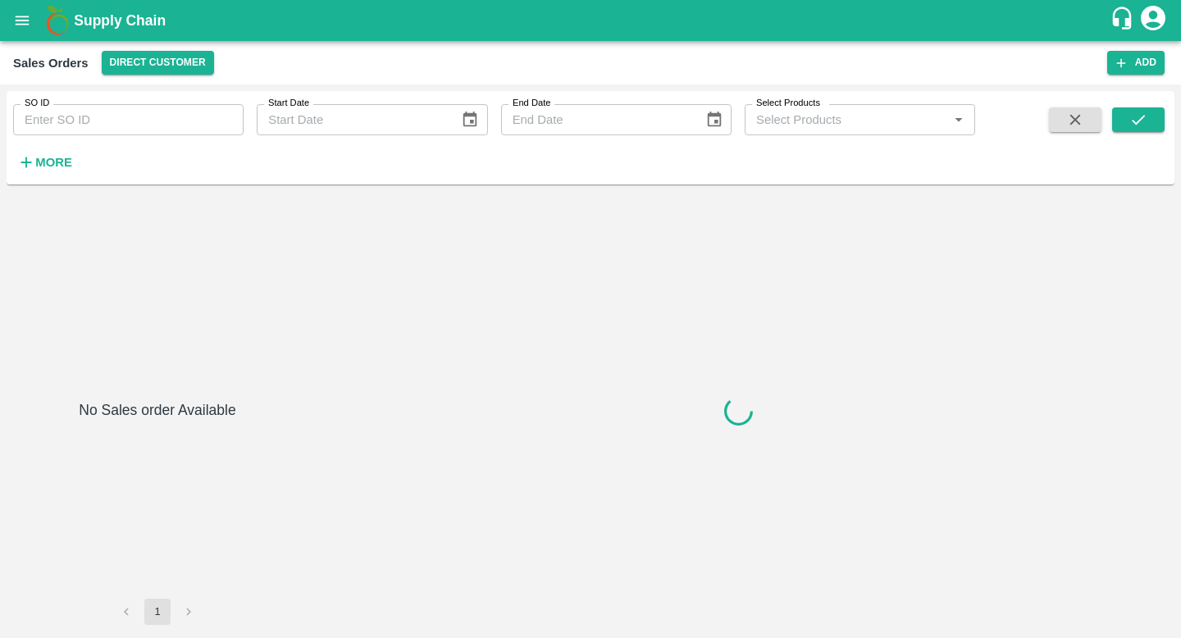
type input "590466"
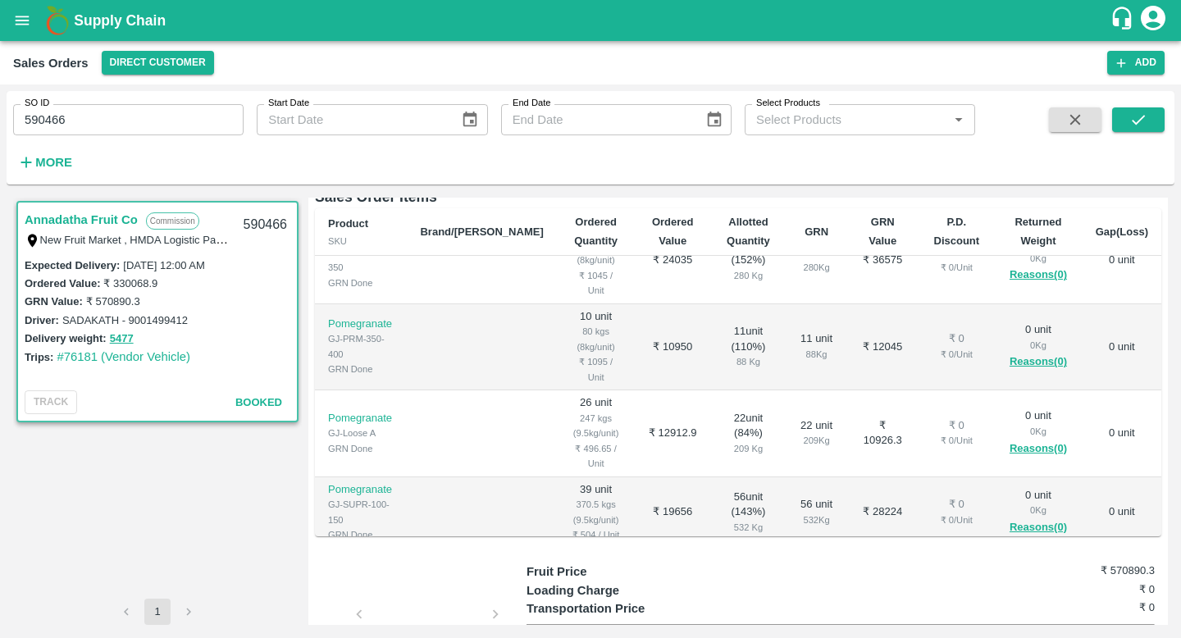
scroll to position [409, 0]
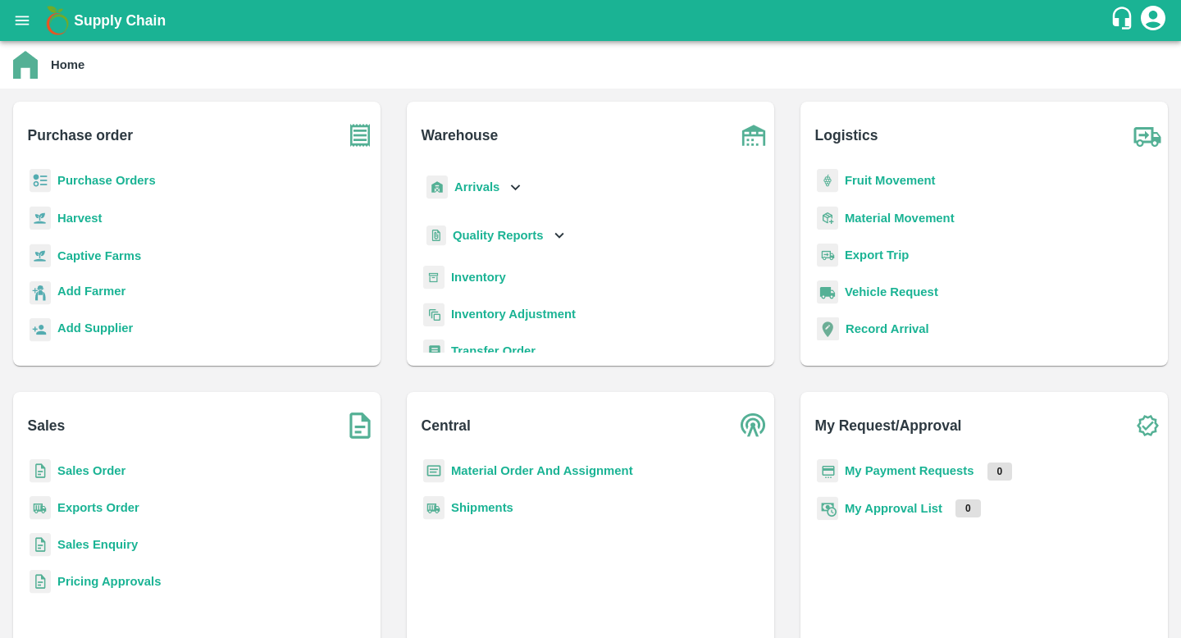
click at [472, 500] on p "Shipments" at bounding box center [482, 508] width 62 height 18
click at [476, 505] on b "Shipments" at bounding box center [482, 507] width 62 height 13
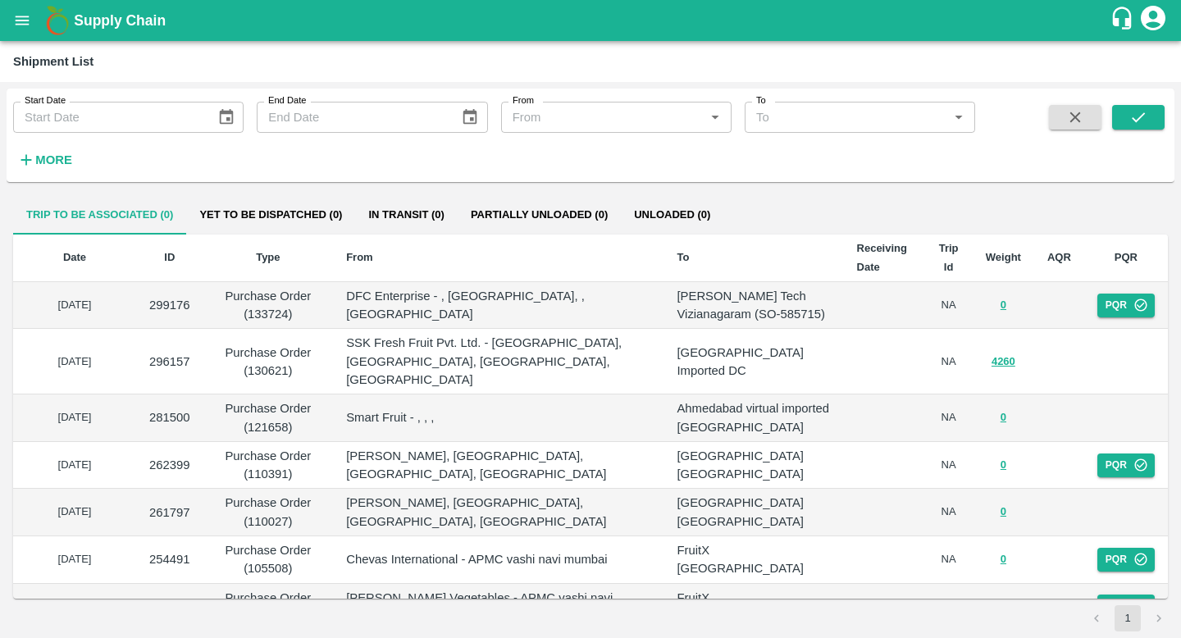
click at [50, 151] on h6 "More" at bounding box center [53, 159] width 37 height 21
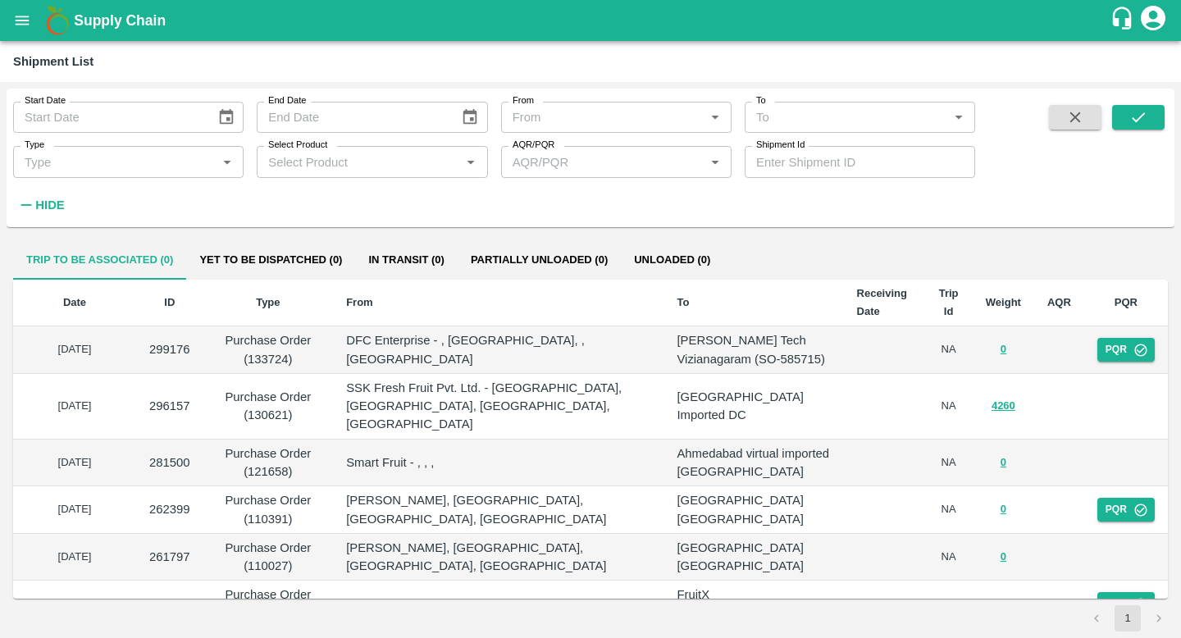
click at [812, 160] on input "Shipment Id" at bounding box center [860, 161] width 231 height 31
paste input "317337"
type input "317337"
click at [1130, 112] on icon "submit" at bounding box center [1139, 117] width 18 height 18
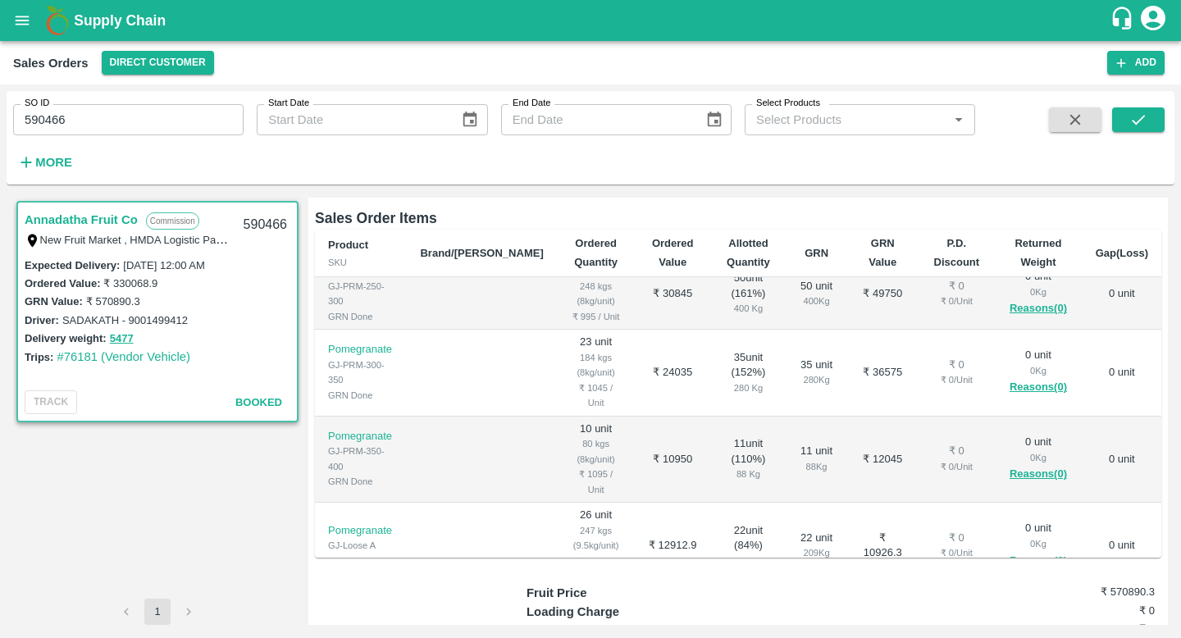
scroll to position [409, 0]
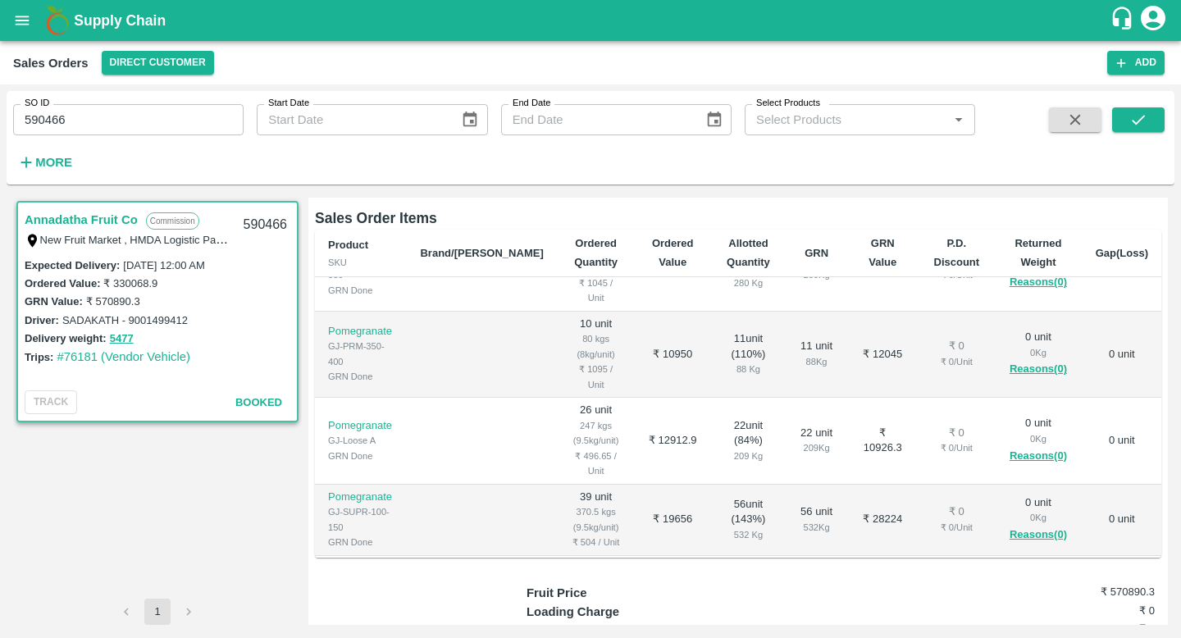
click at [16, 21] on icon "open drawer" at bounding box center [22, 20] width 18 height 18
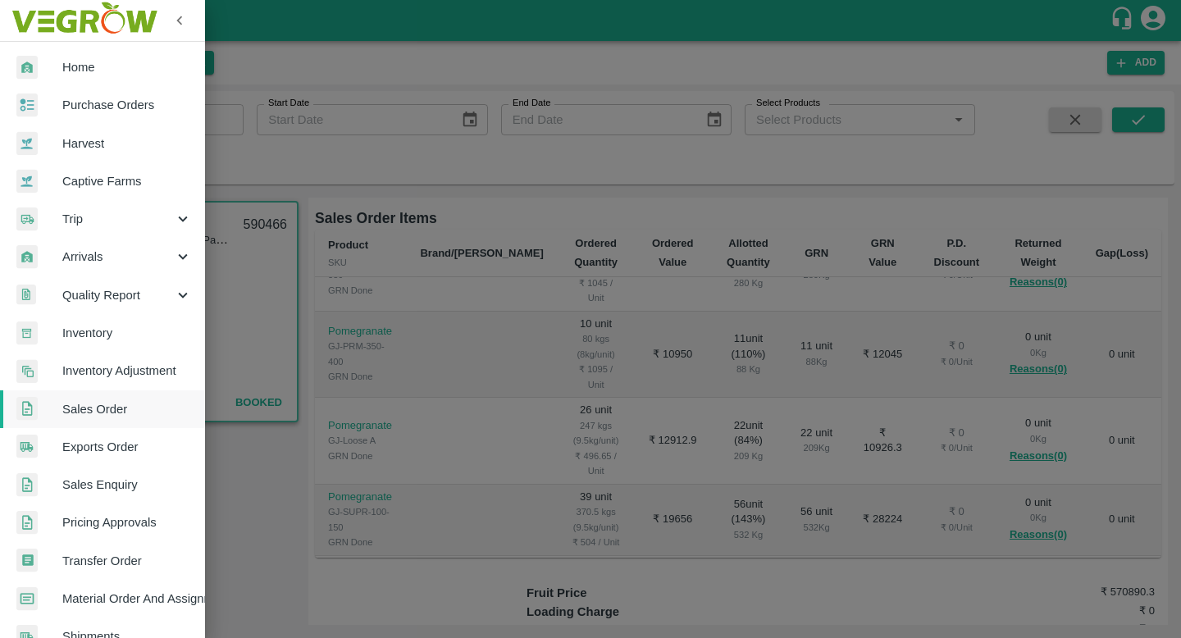
click at [825, 121] on div at bounding box center [590, 319] width 1181 height 638
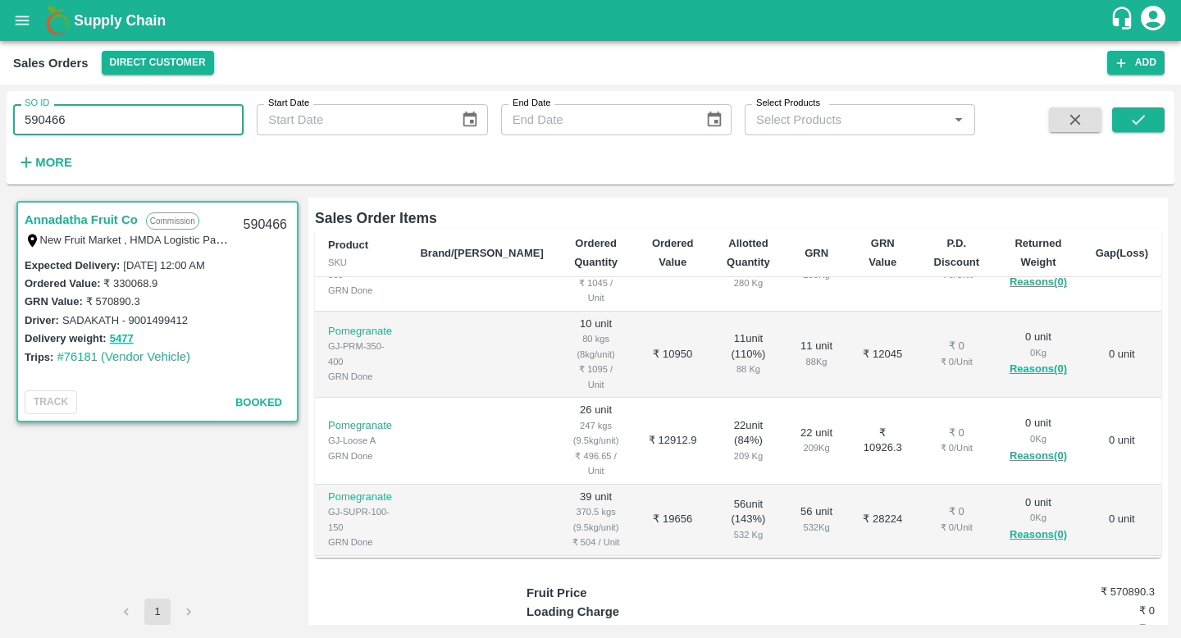
click at [107, 106] on input "590466" at bounding box center [128, 119] width 231 height 31
paste input "text"
click at [1135, 126] on icon "submit" at bounding box center [1139, 120] width 18 height 18
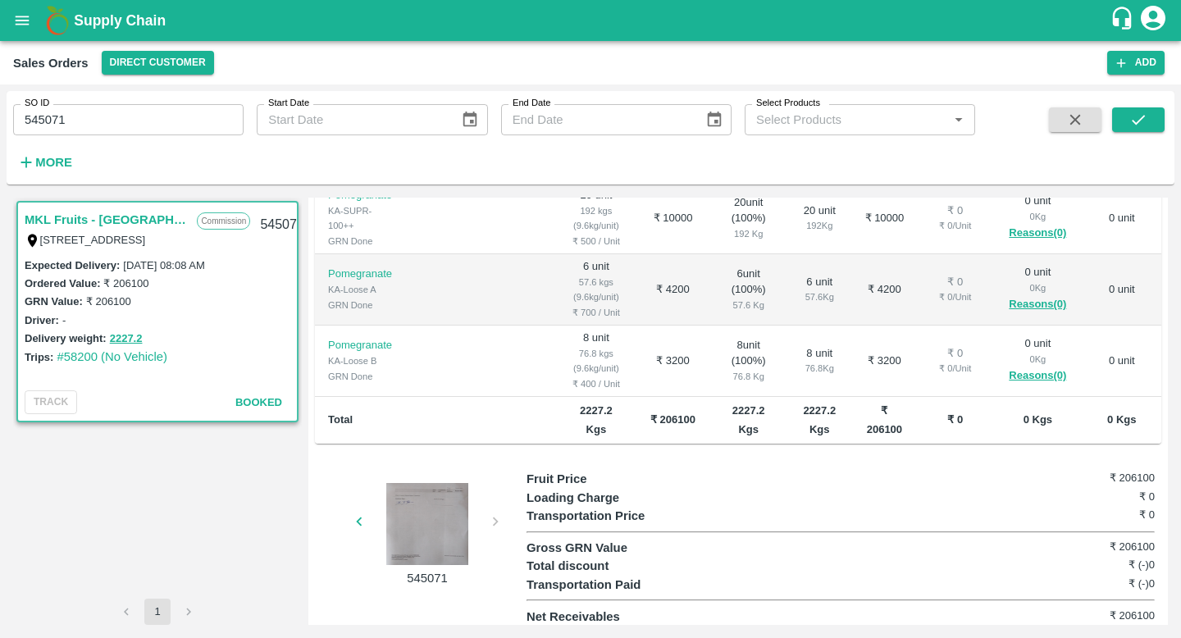
scroll to position [416, 0]
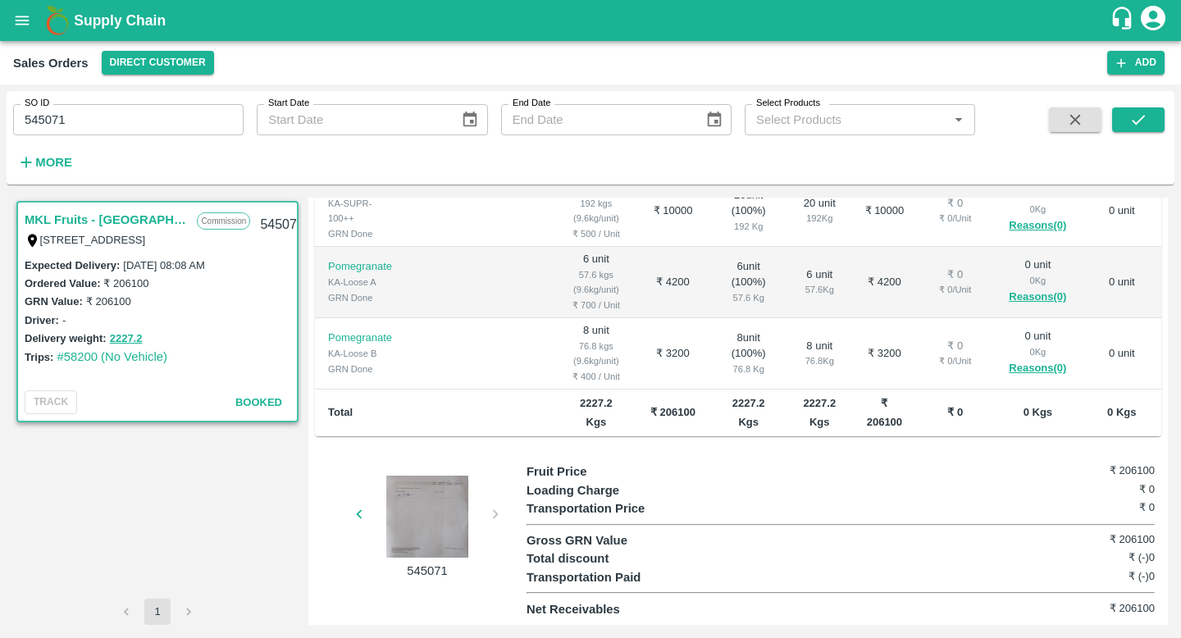
click at [155, 109] on input "545071" at bounding box center [128, 119] width 231 height 31
paste input "text"
click at [1137, 127] on icon "submit" at bounding box center [1139, 120] width 18 height 18
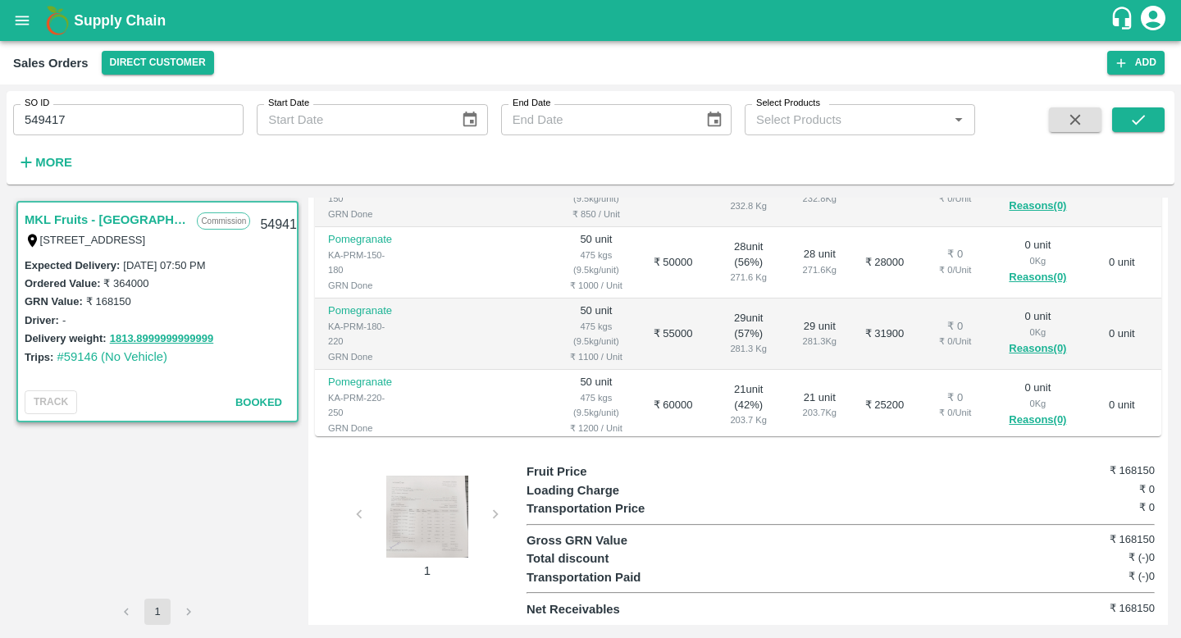
scroll to position [416, 0]
click at [99, 121] on input "549417" at bounding box center [128, 119] width 231 height 31
paste input "text"
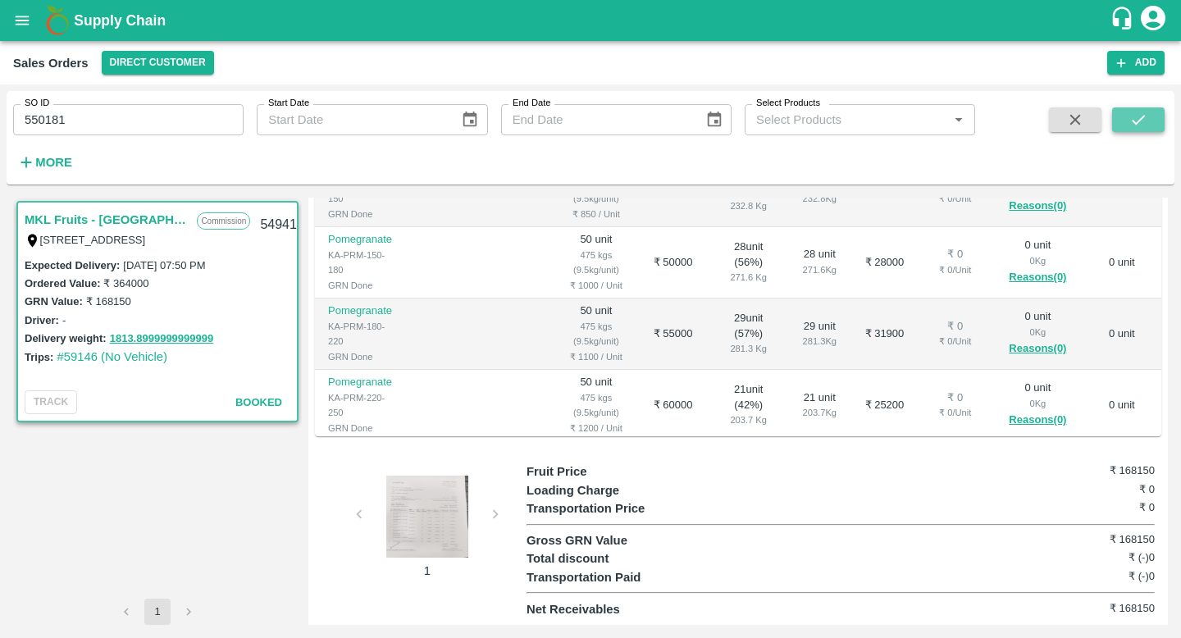
click at [1131, 130] on button "submit" at bounding box center [1138, 119] width 53 height 25
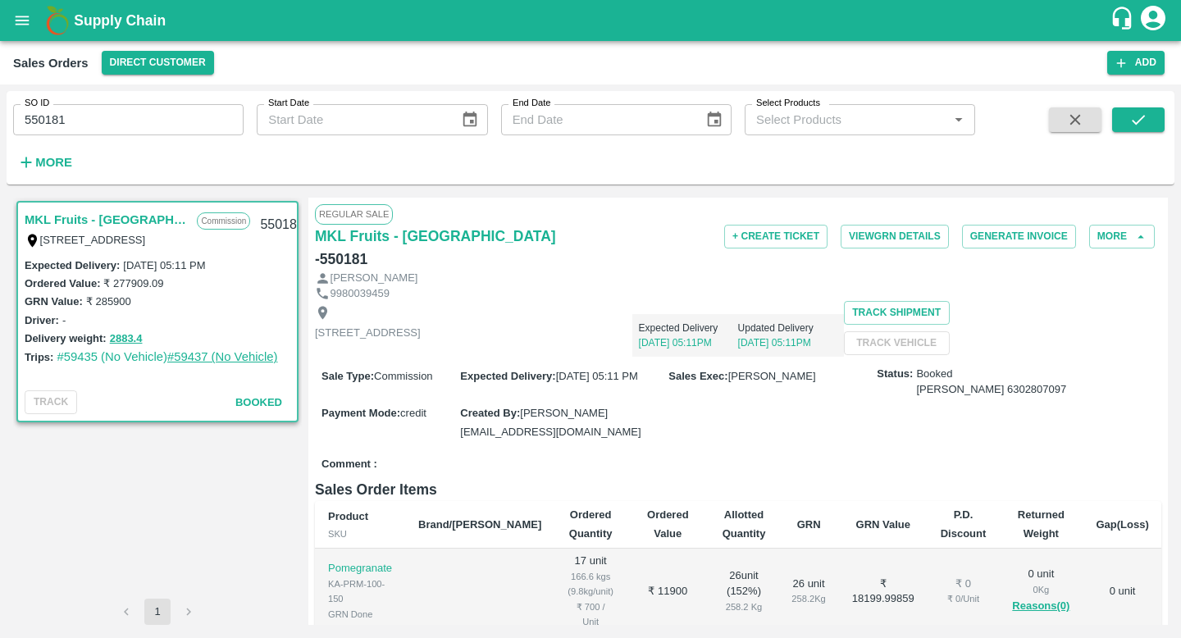
click at [226, 358] on link "#59437 (No Vehicle)" at bounding box center [222, 356] width 111 height 13
click at [114, 360] on link "#59435 (No Vehicle)" at bounding box center [112, 356] width 111 height 13
click at [102, 121] on input "550181" at bounding box center [128, 119] width 231 height 31
paste input "text"
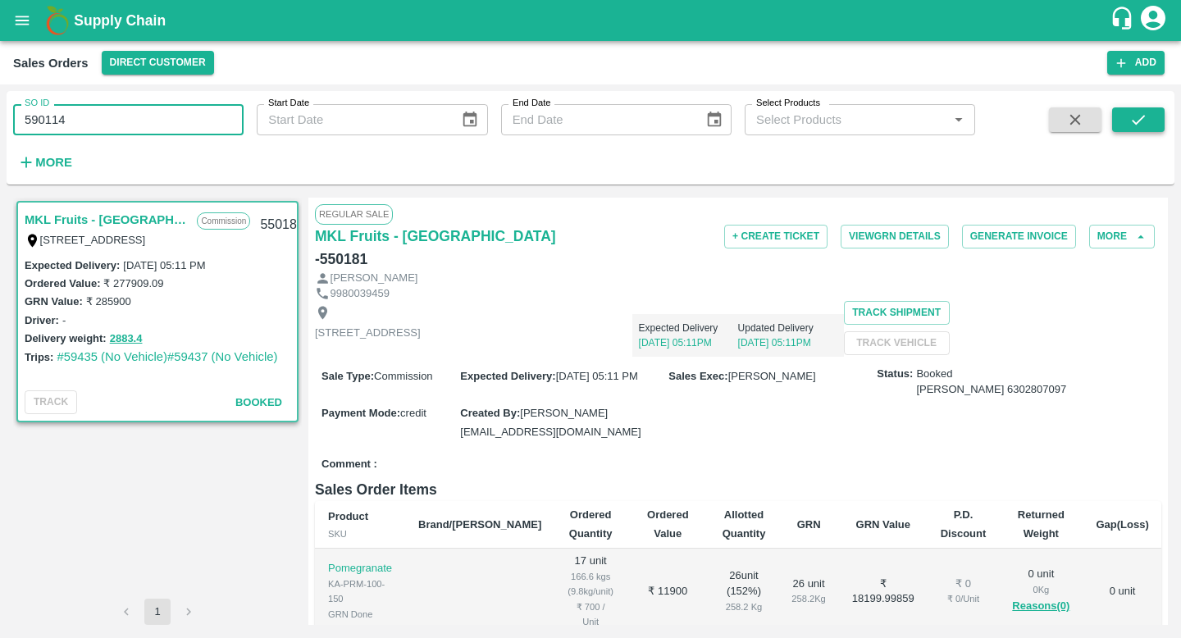
click at [1141, 117] on icon "submit" at bounding box center [1138, 120] width 13 height 10
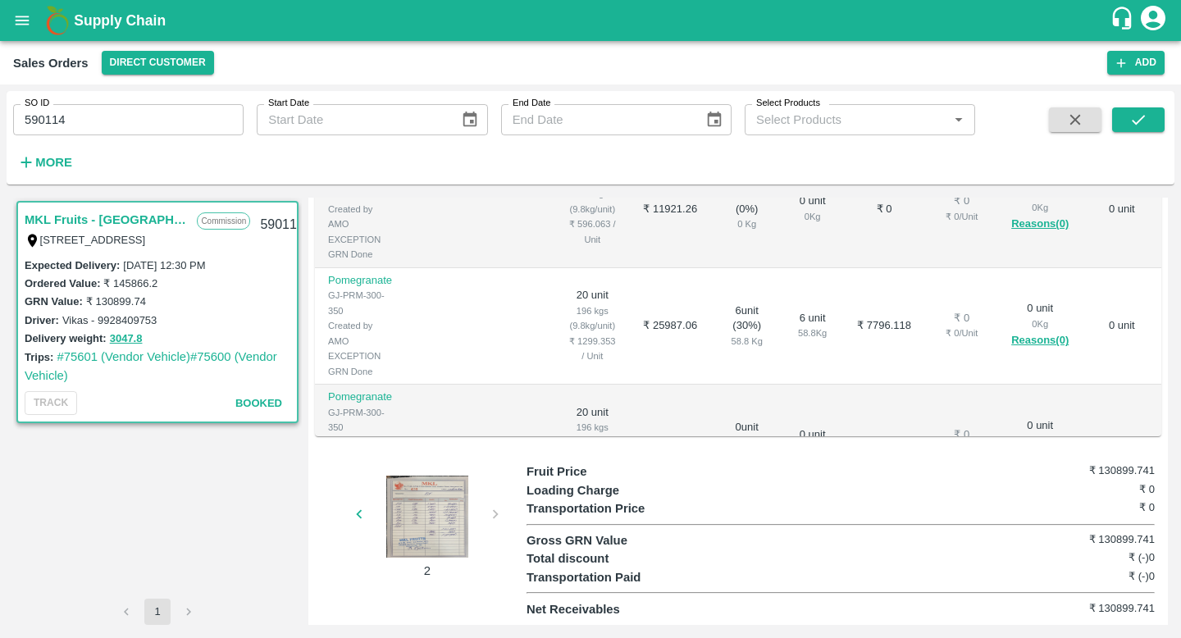
scroll to position [719, 0]
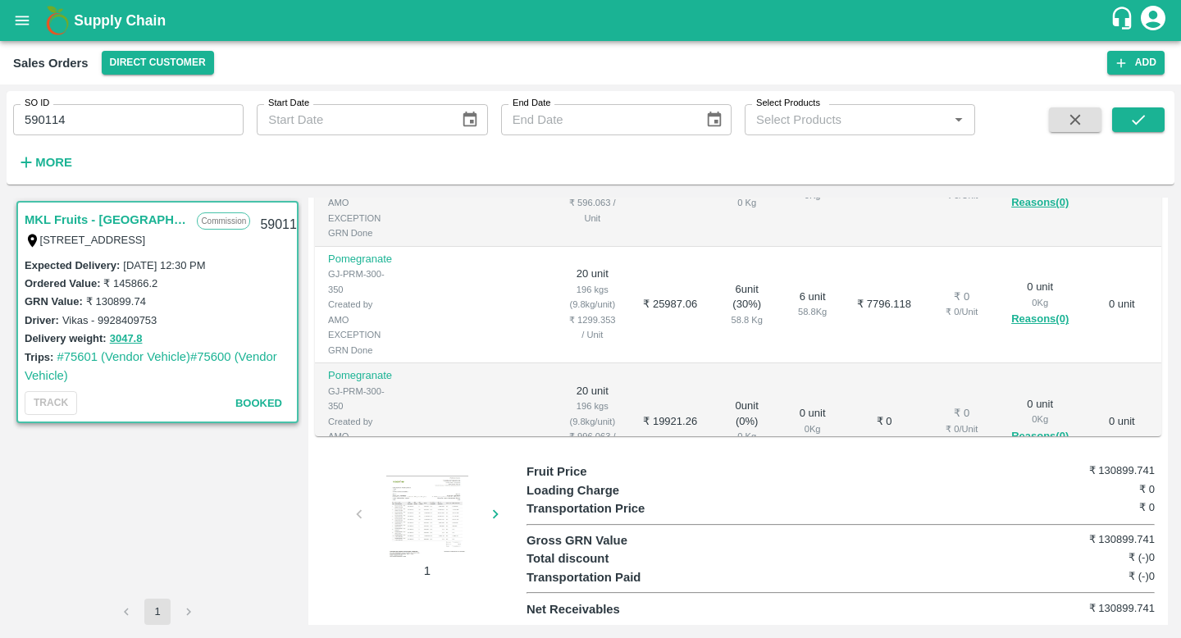
click at [158, 124] on input "590114" at bounding box center [128, 119] width 231 height 31
paste input "text"
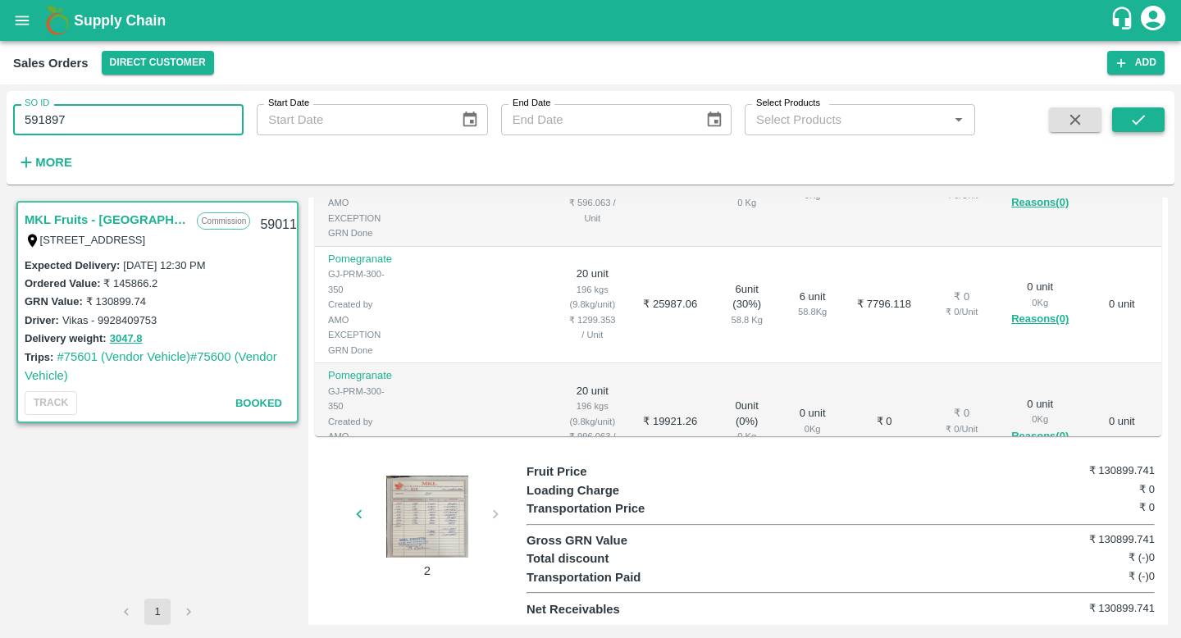
type input "591897"
click at [1128, 124] on button "submit" at bounding box center [1138, 119] width 53 height 25
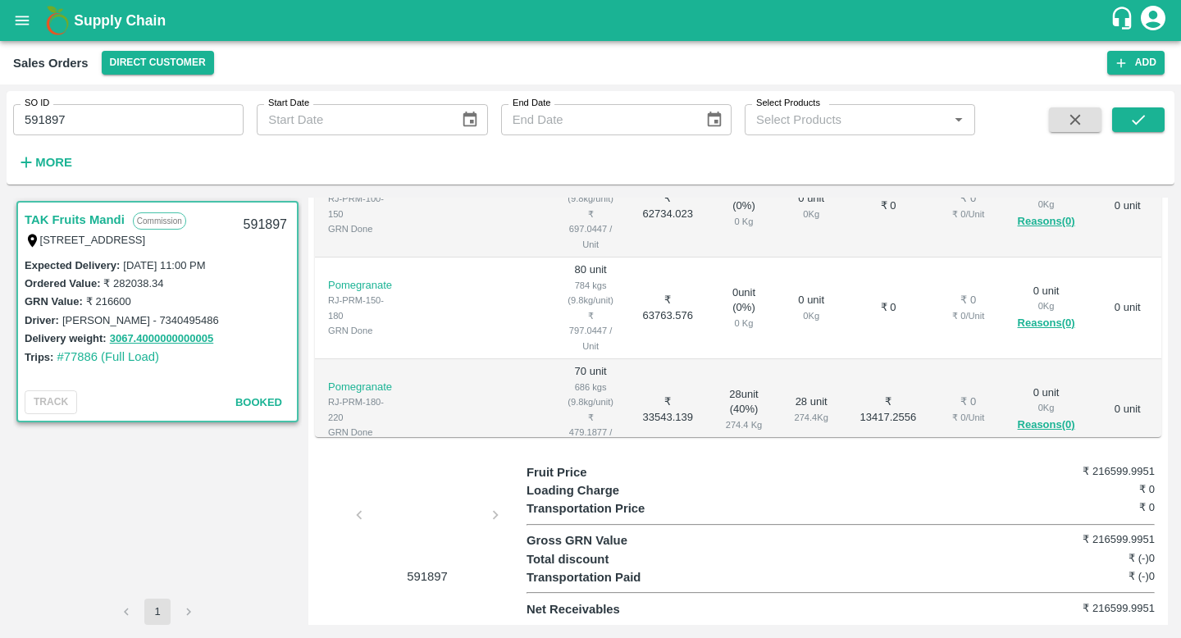
scroll to position [397, 0]
click at [166, 335] on button "3067.4000000000005" at bounding box center [162, 339] width 104 height 19
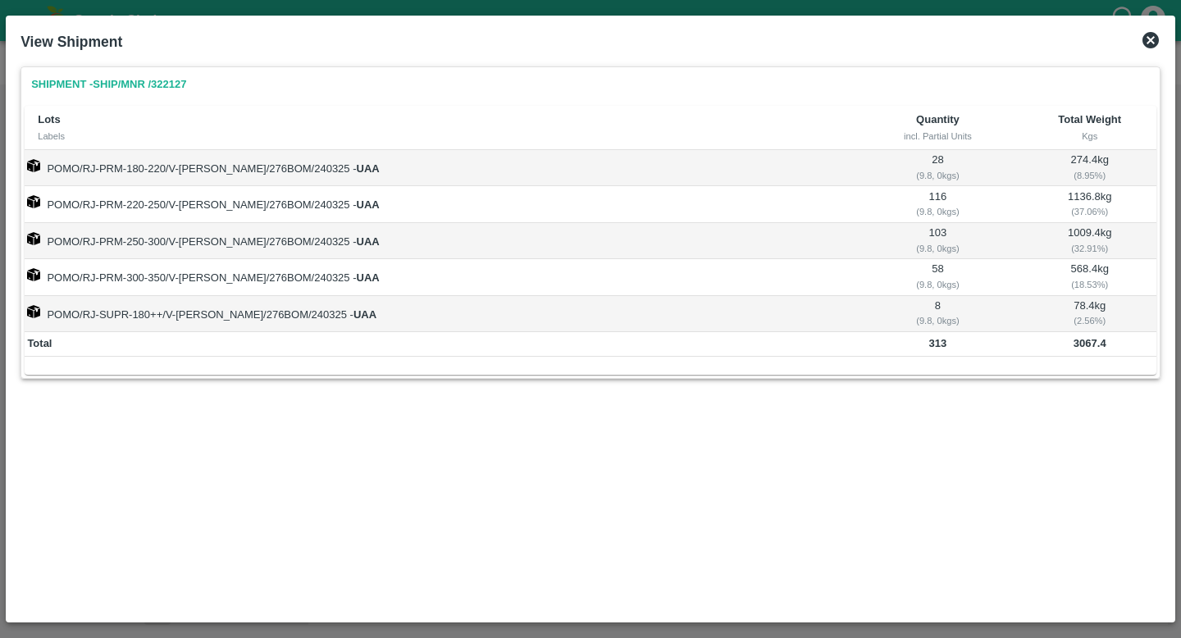
click at [1156, 43] on icon at bounding box center [1151, 40] width 16 height 16
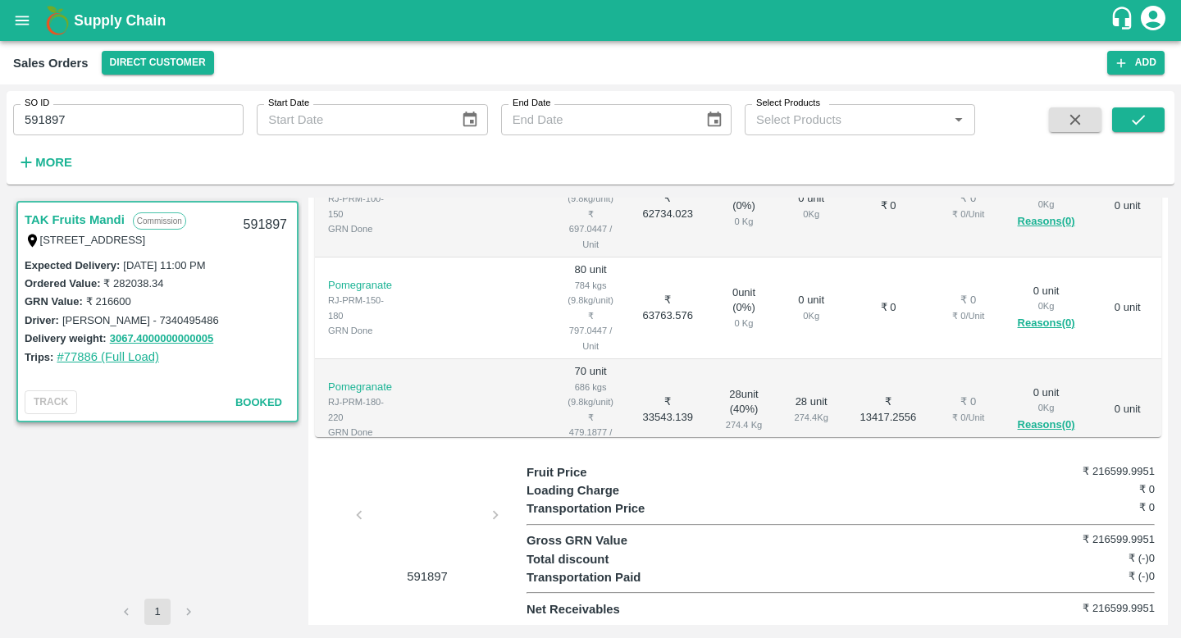
click at [133, 354] on link "#77886 (Full Load)" at bounding box center [108, 356] width 103 height 13
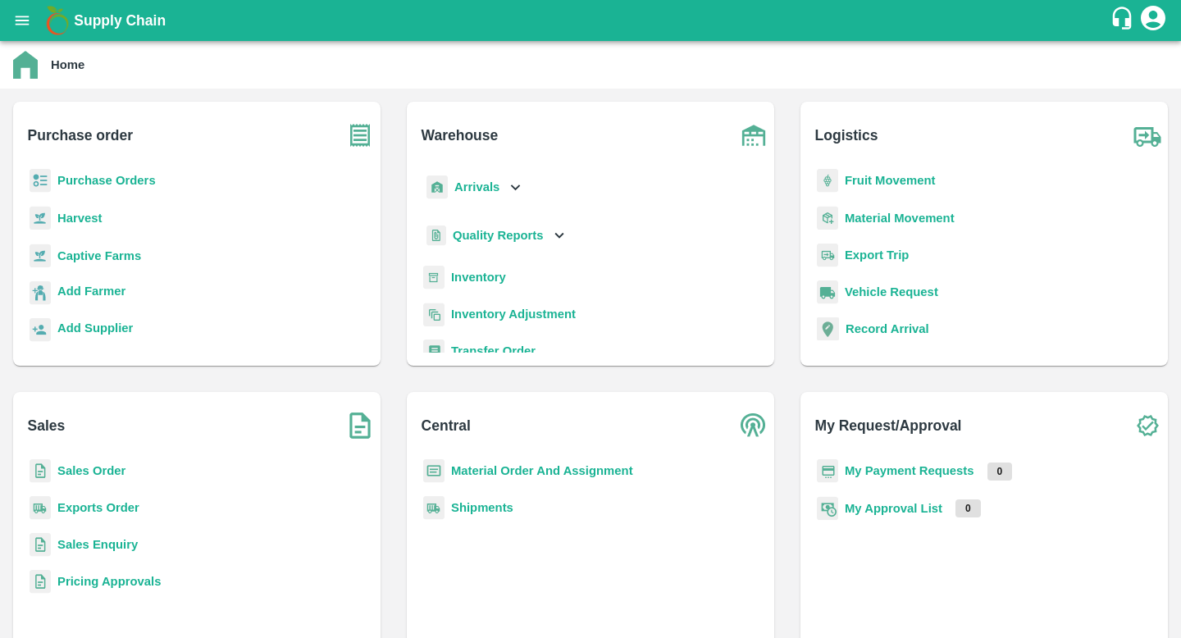
click at [482, 278] on b "Inventory" at bounding box center [478, 277] width 55 height 13
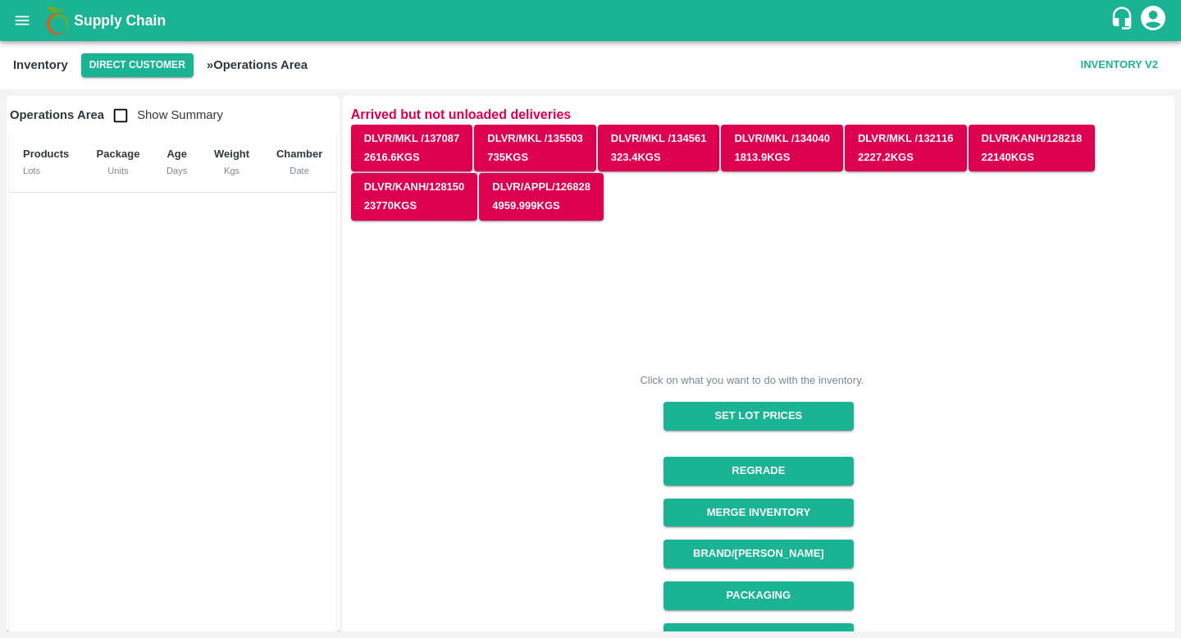
click at [553, 322] on div "Click on what you want to do with the inventory. Set Lot Prices Regrade Merge I…" at bounding box center [752, 534] width 829 height 651
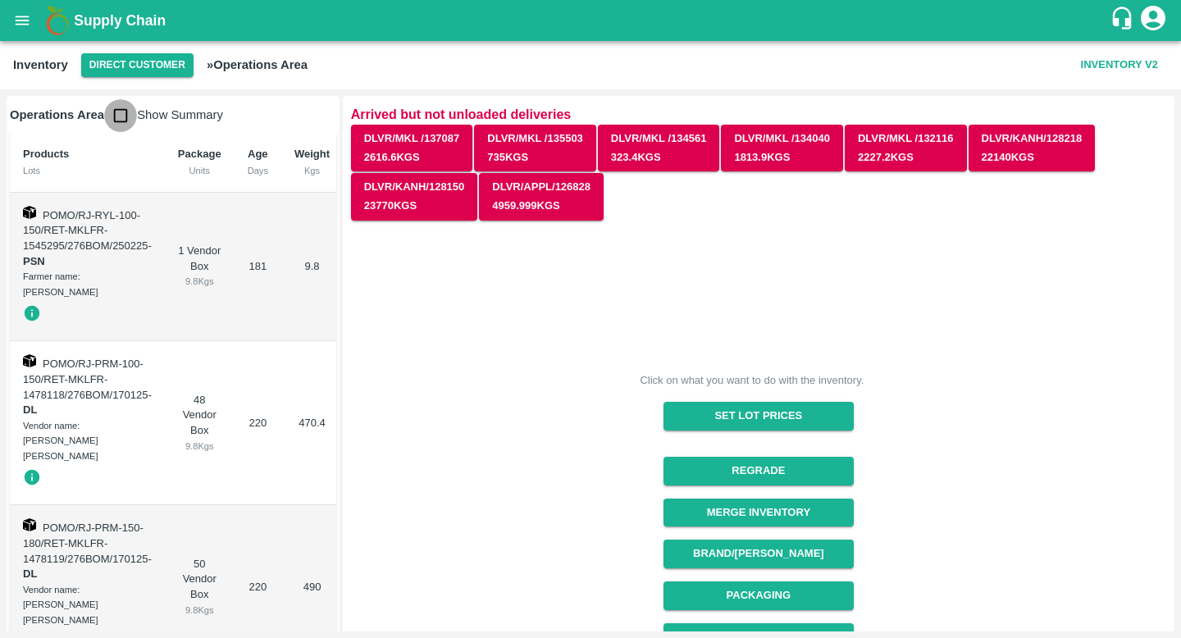
click at [122, 112] on input "checkbox" at bounding box center [120, 115] width 33 height 33
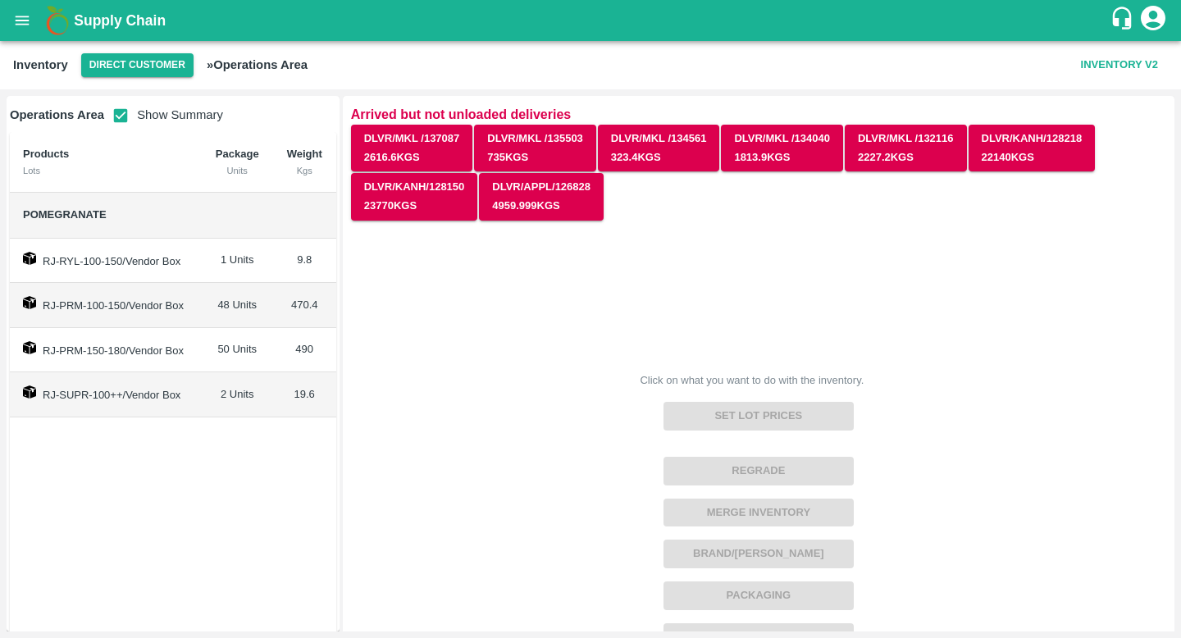
click at [126, 113] on input "checkbox" at bounding box center [120, 115] width 33 height 33
checkbox input "false"
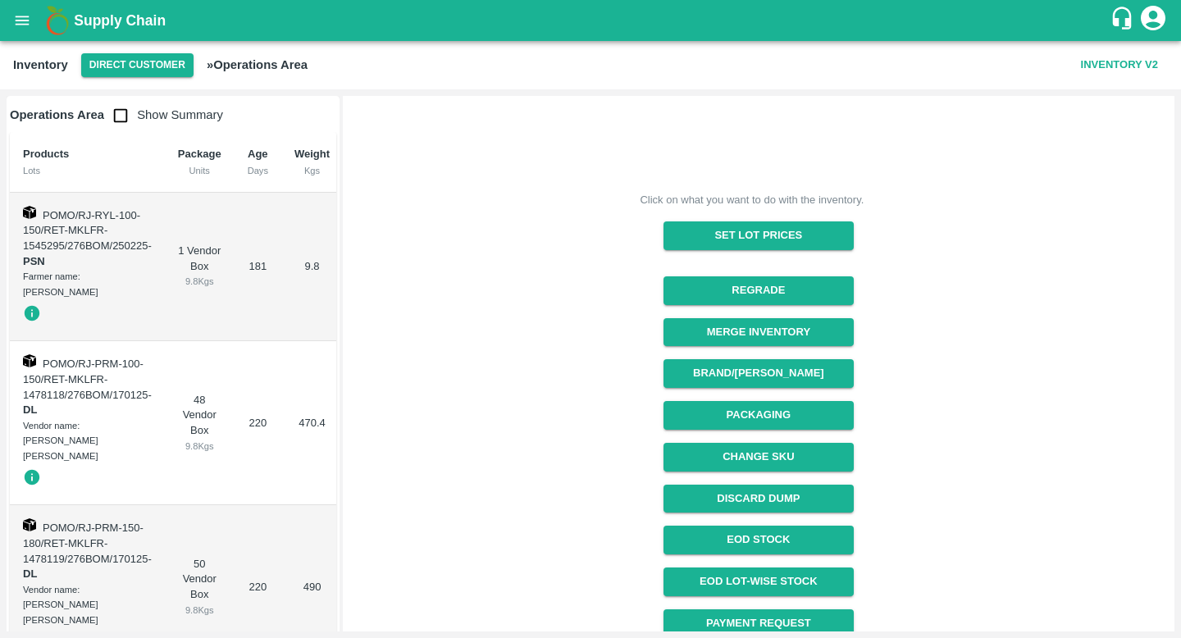
scroll to position [235, 0]
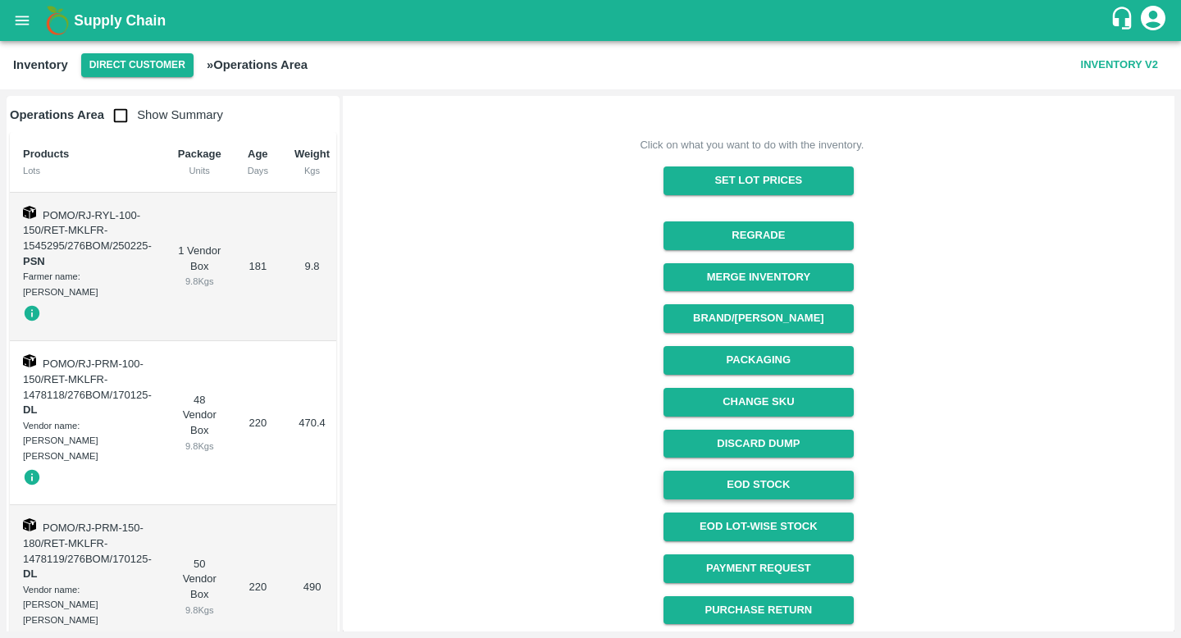
click at [752, 482] on link "EOD Stock" at bounding box center [759, 485] width 190 height 29
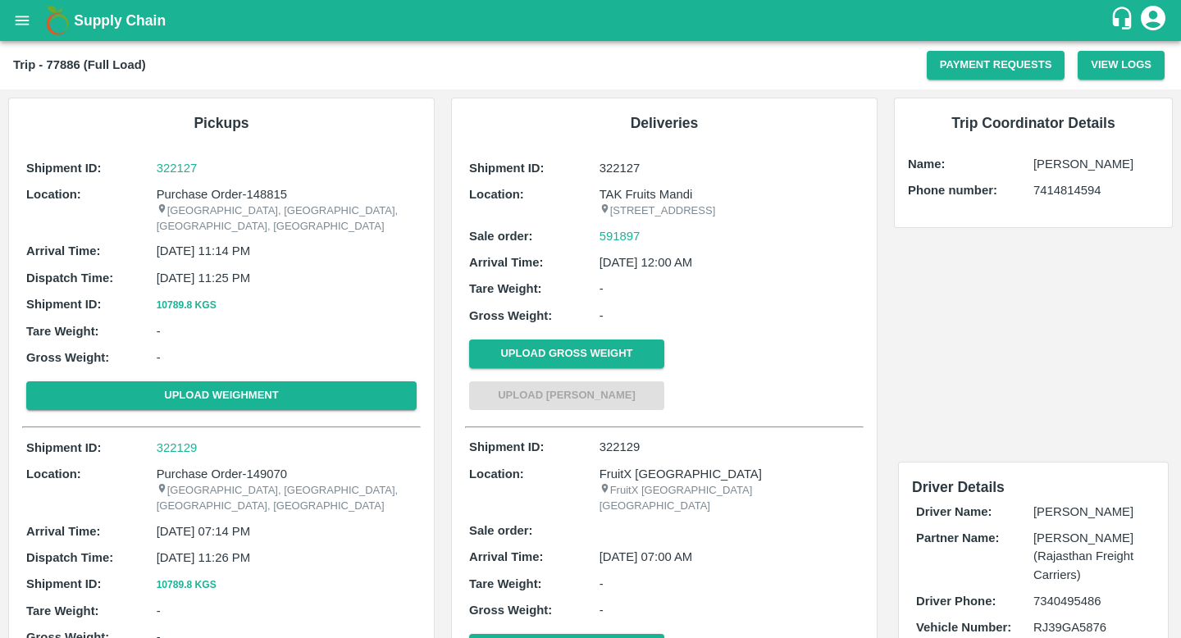
click at [623, 272] on p "31 Mar 2025, 12:00 AM" at bounding box center [730, 262] width 260 height 18
click at [670, 309] on div "Shipment ID: 322127 Location: TAK Fruits Mandi #43,4th cross 1st main road, KSR…" at bounding box center [664, 288] width 399 height 266
click at [616, 163] on p "322127" at bounding box center [730, 168] width 260 height 18
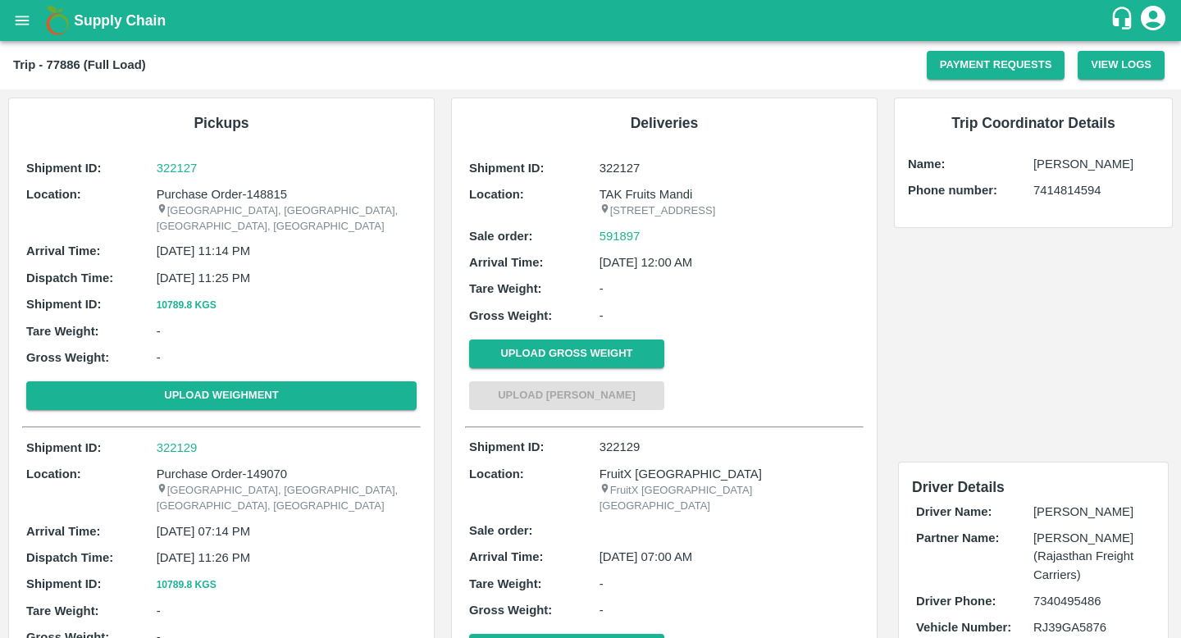
click at [616, 163] on p "322127" at bounding box center [730, 168] width 260 height 18
copy p "322127"
drag, startPoint x: 646, startPoint y: 269, endPoint x: 600, endPoint y: 270, distance: 45.9
click at [600, 245] on div "591897" at bounding box center [730, 236] width 260 height 18
copy link "591897"
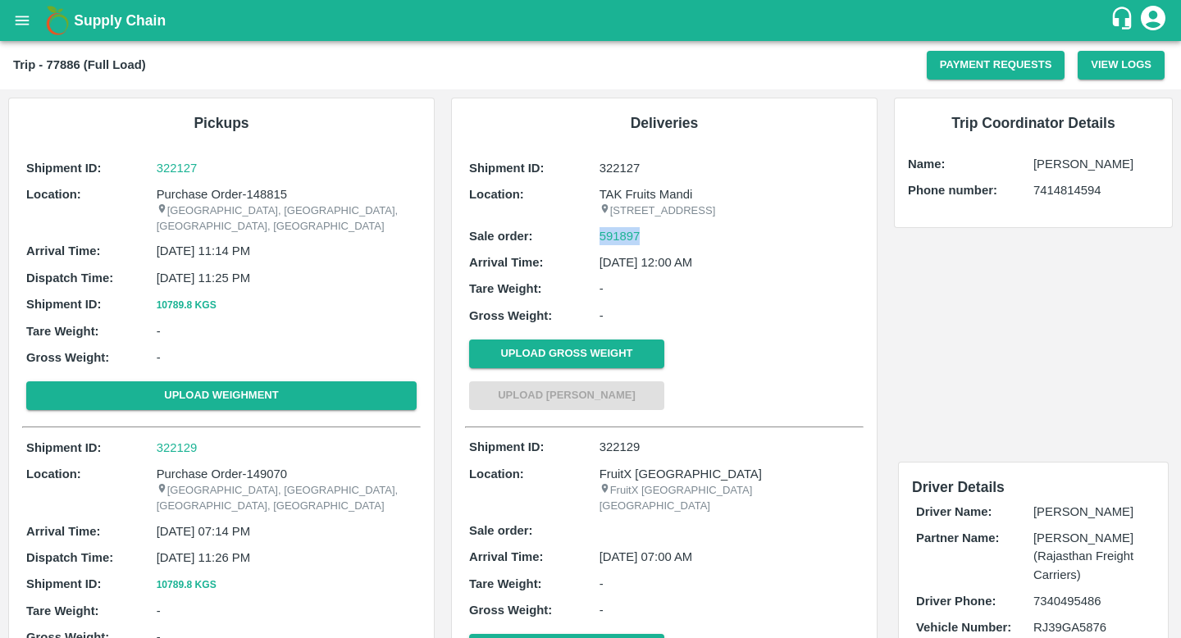
click at [596, 219] on div "Location:" at bounding box center [534, 202] width 130 height 34
click at [267, 196] on p "Purchase Order-148815" at bounding box center [287, 194] width 260 height 18
copy p "148815"
click at [644, 191] on p "TAK Fruits Mandi" at bounding box center [730, 194] width 260 height 18
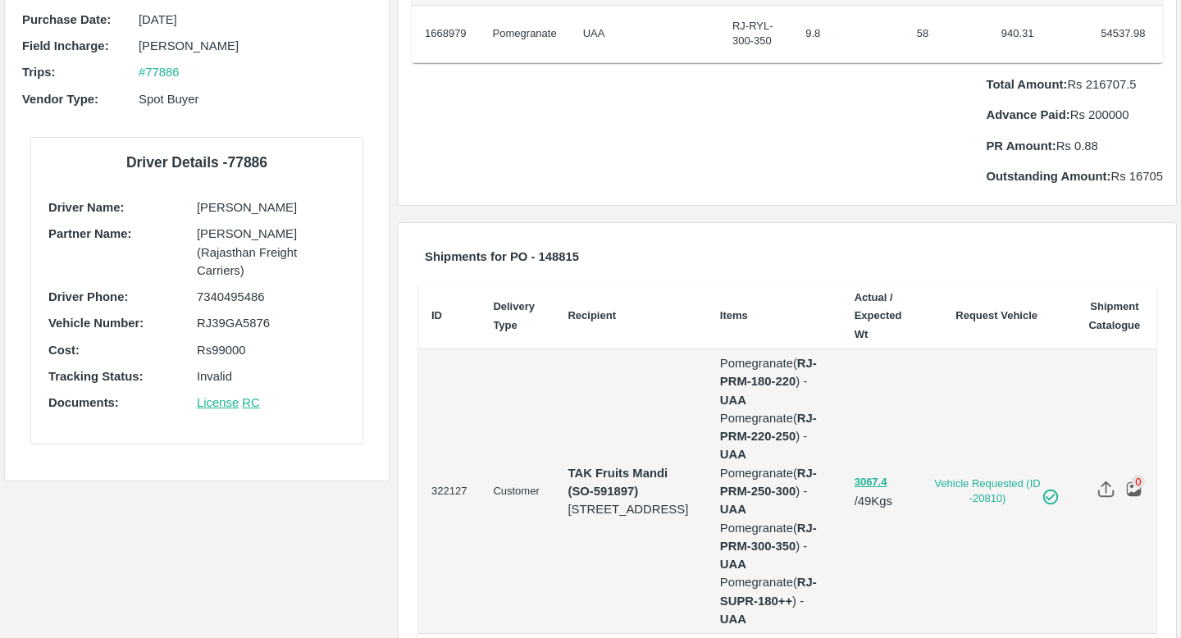
scroll to position [496, 0]
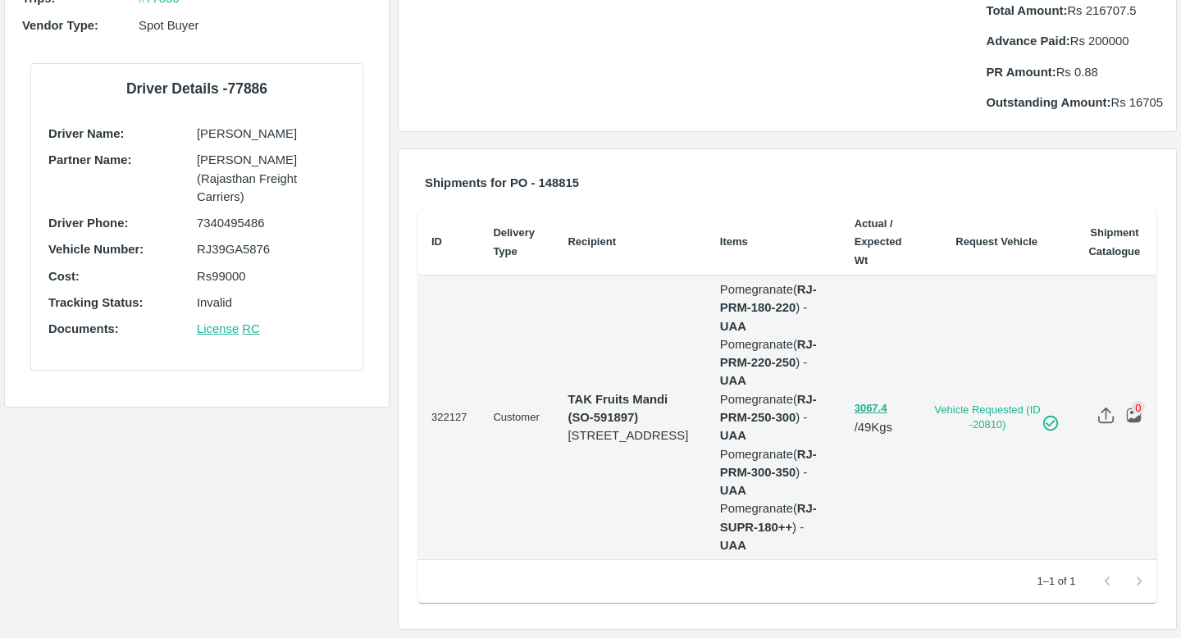
click at [651, 427] on p "[STREET_ADDRESS]" at bounding box center [631, 436] width 126 height 18
click at [657, 445] on p "[STREET_ADDRESS]" at bounding box center [631, 436] width 126 height 18
click at [619, 427] on p "[STREET_ADDRESS]" at bounding box center [631, 436] width 126 height 18
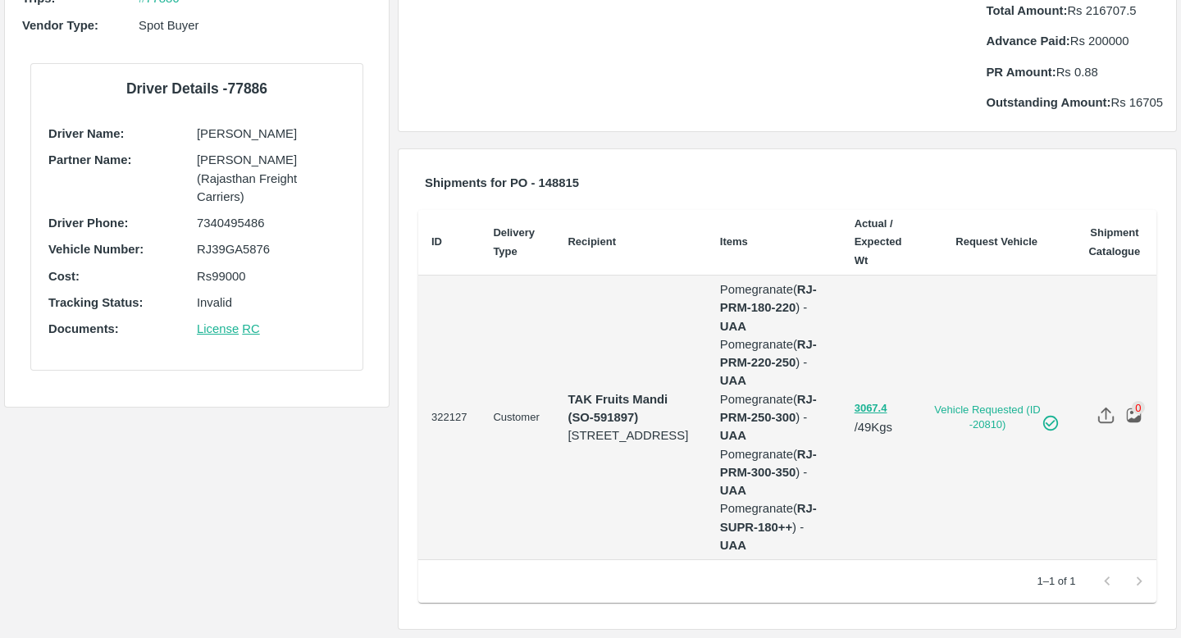
click at [619, 427] on p "[STREET_ADDRESS]" at bounding box center [631, 436] width 126 height 18
click at [651, 445] on p "[STREET_ADDRESS]" at bounding box center [631, 436] width 126 height 18
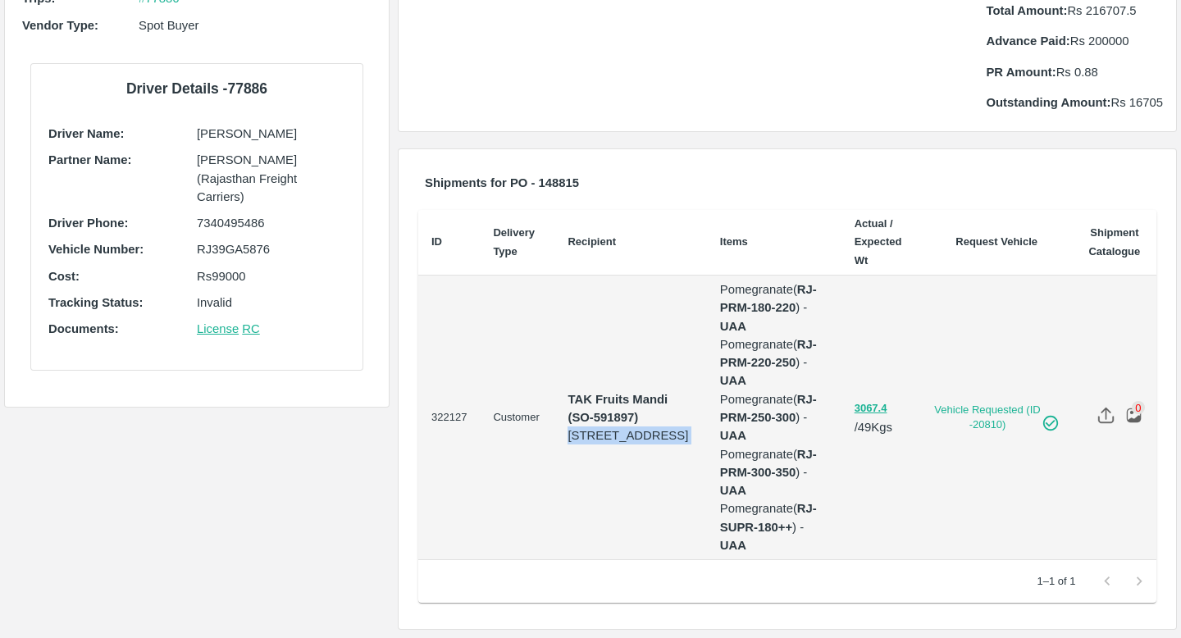
click at [591, 427] on p "[STREET_ADDRESS]" at bounding box center [631, 436] width 126 height 18
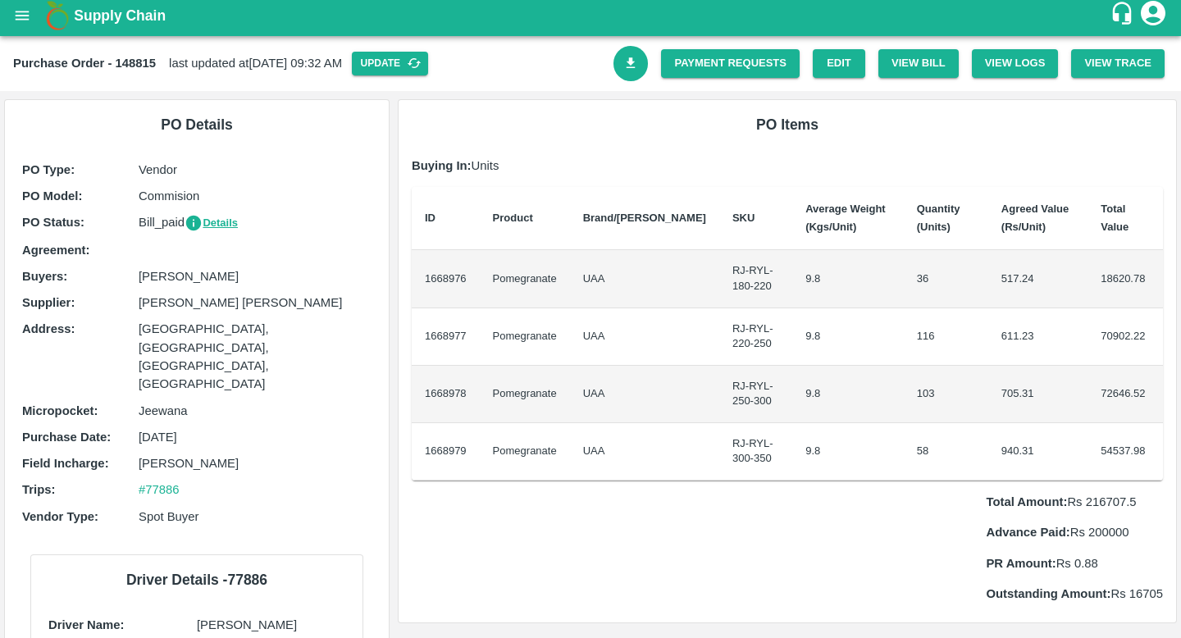
scroll to position [0, 0]
